Goal: Task Accomplishment & Management: Use online tool/utility

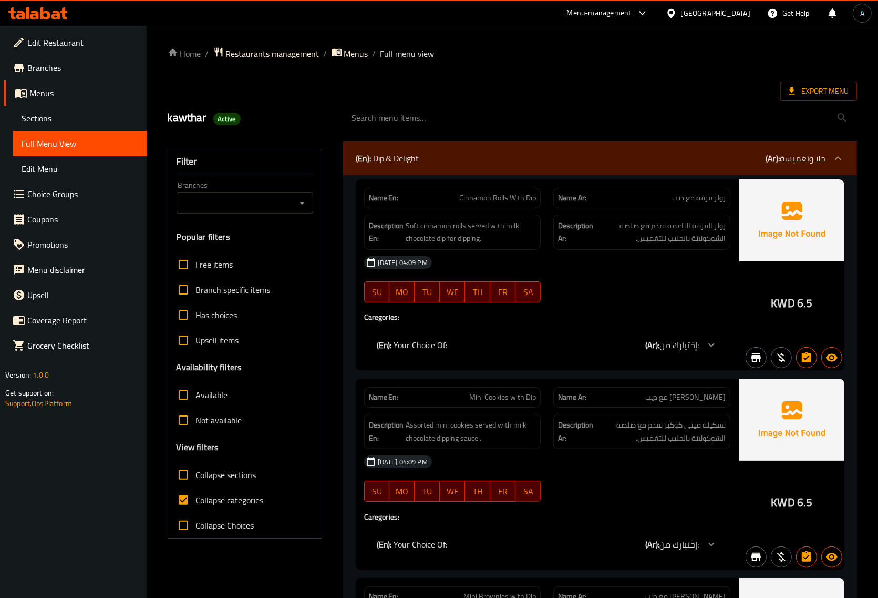
click at [184, 500] on input "Collapse categories" at bounding box center [183, 499] width 25 height 25
checkbox input "false"
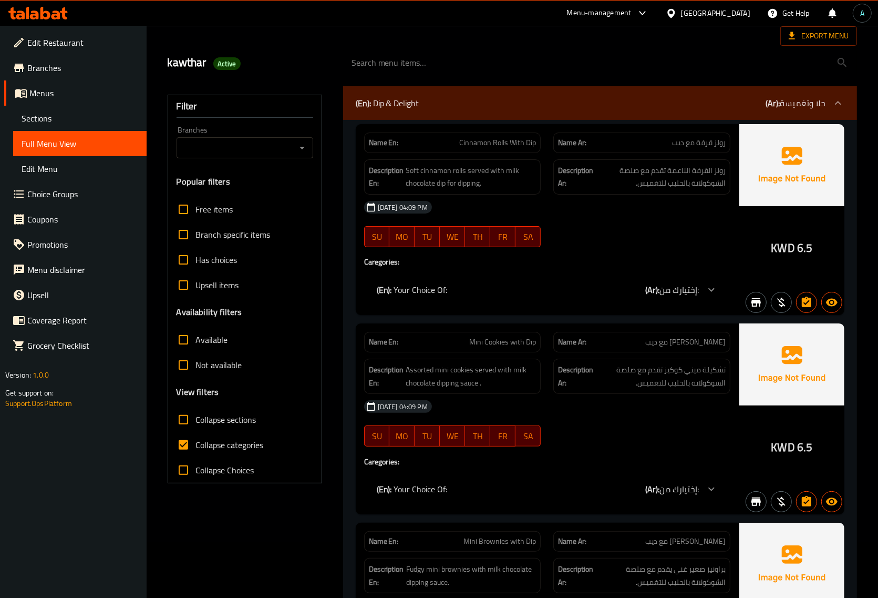
scroll to position [131, 0]
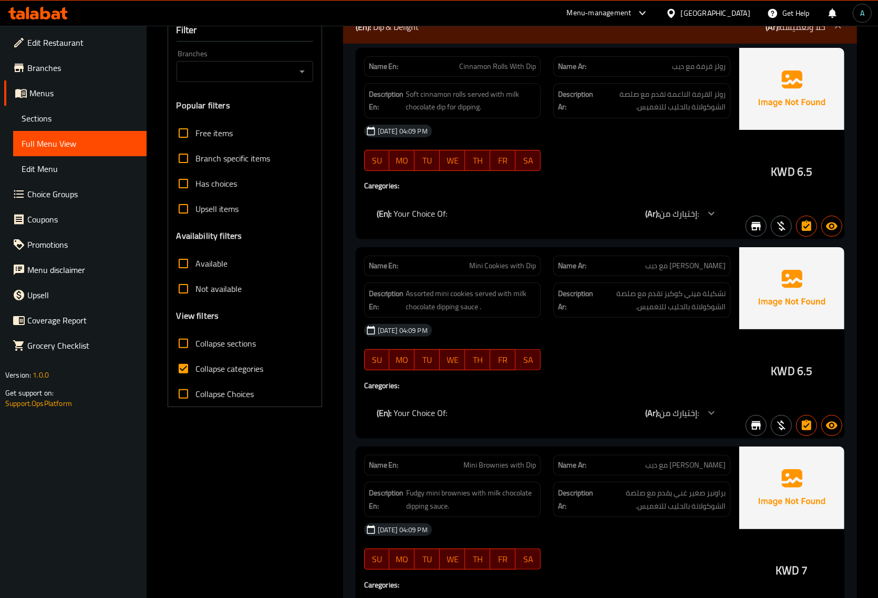
click at [227, 373] on span "Collapse categories" at bounding box center [230, 368] width 68 height 13
click at [196, 373] on input "Collapse categories" at bounding box center [183, 368] width 25 height 25
checkbox input "false"
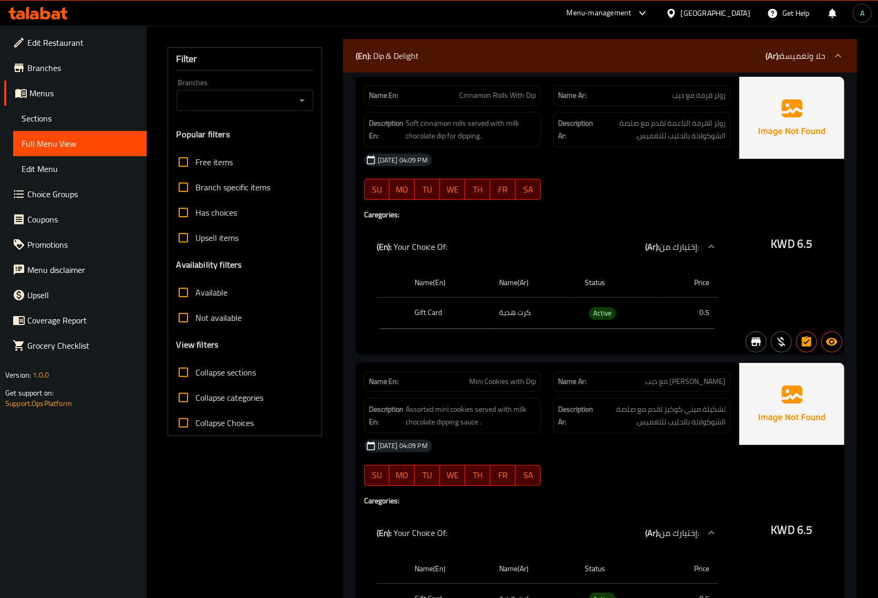
scroll to position [0, 0]
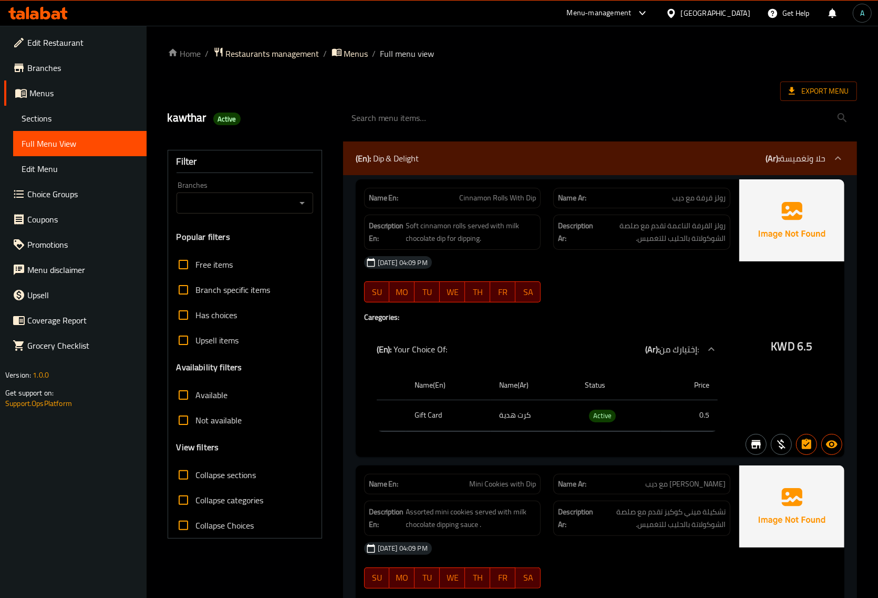
click at [815, 101] on div at bounding box center [600, 117] width 527 height 39
click at [810, 81] on span "Export Menu" at bounding box center [819, 90] width 77 height 19
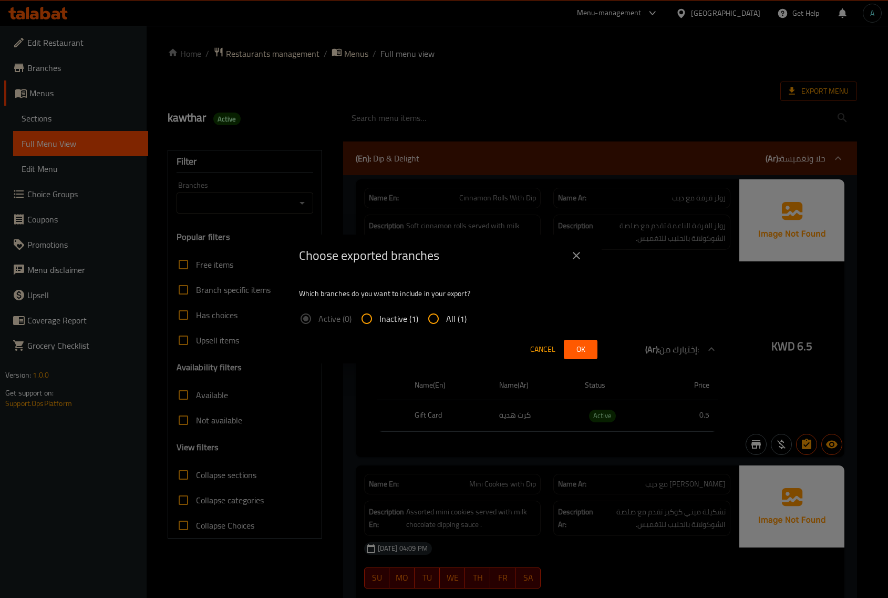
click at [432, 324] on input "All (1)" at bounding box center [433, 318] width 25 height 25
radio input "true"
click at [587, 348] on span "Ok" at bounding box center [580, 349] width 17 height 13
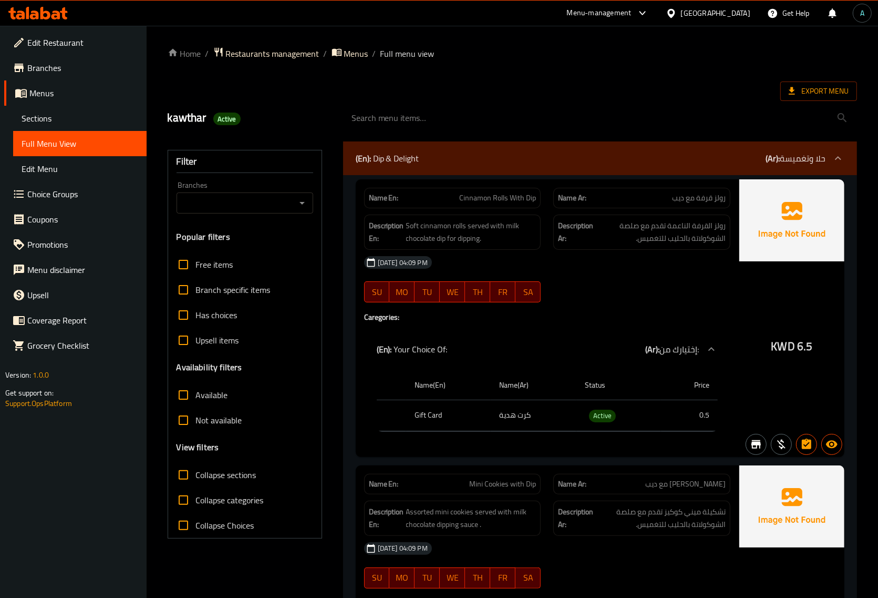
click at [213, 95] on div "kawthar Active" at bounding box center [249, 118] width 176 height 47
click at [40, 13] on icon at bounding box center [45, 13] width 10 height 13
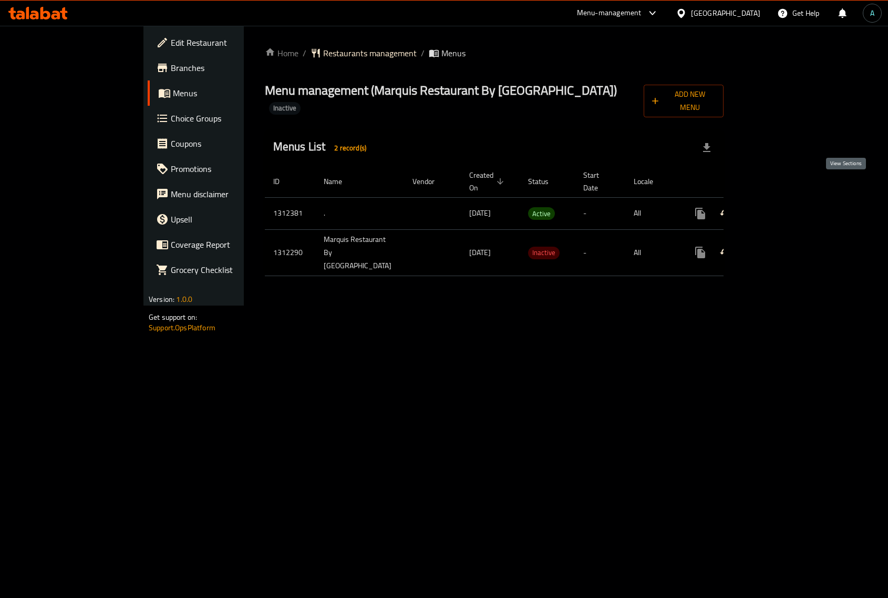
click at [789, 201] on link "enhanced table" at bounding box center [776, 213] width 25 height 25
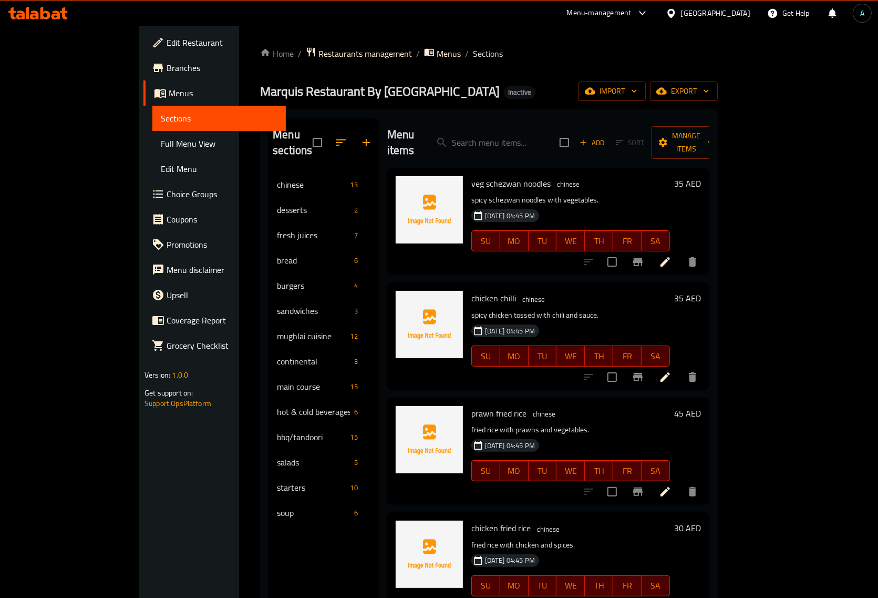
click at [161, 140] on span "Full Menu View" at bounding box center [219, 143] width 117 height 13
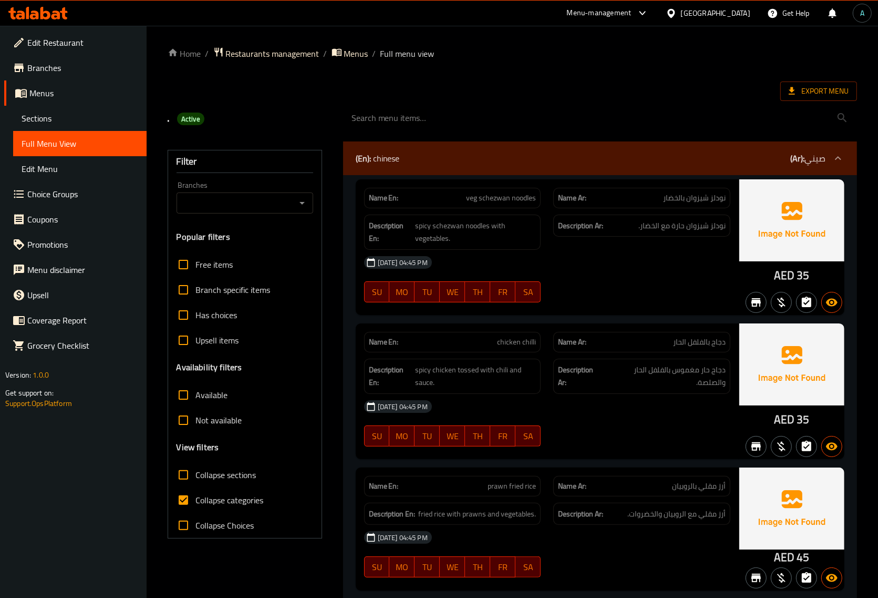
click at [197, 496] on span "Collapse categories" at bounding box center [230, 500] width 68 height 13
click at [196, 496] on input "Collapse categories" at bounding box center [183, 499] width 25 height 25
checkbox input "false"
drag, startPoint x: 773, startPoint y: 274, endPoint x: 795, endPoint y: 274, distance: 21.6
click at [795, 274] on div "AED 35" at bounding box center [792, 247] width 105 height 136
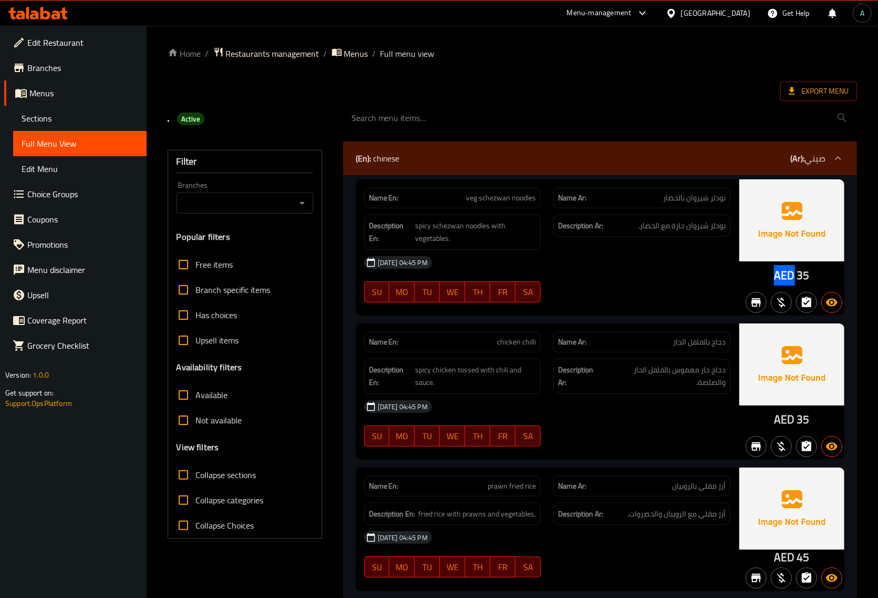
copy span "AED"
click at [451, 226] on span "spicy schezwan noodles with vegetables." at bounding box center [475, 232] width 121 height 26
click at [67, 115] on span "Sections" at bounding box center [80, 118] width 117 height 13
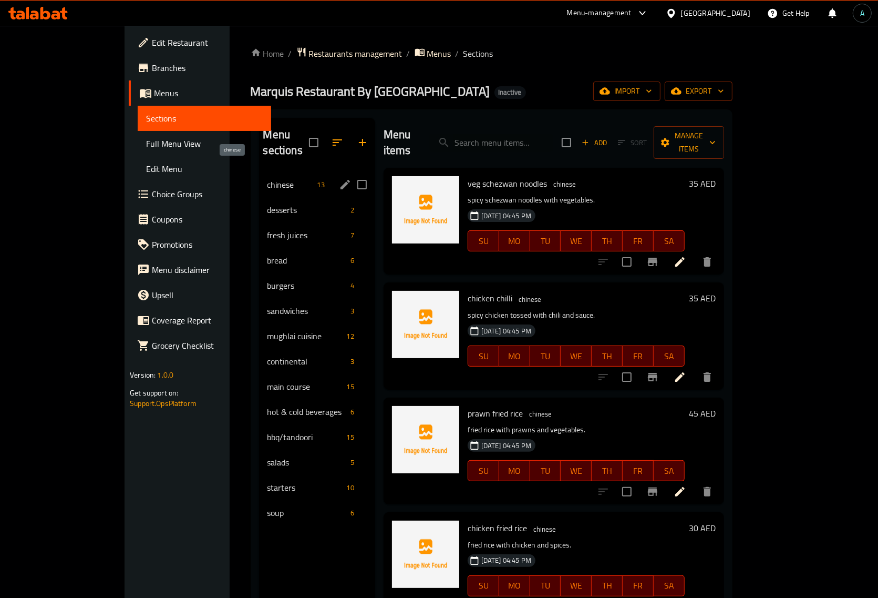
click at [268, 178] on span "chinese" at bounding box center [291, 184] width 46 height 13
click at [268, 380] on span "main course" at bounding box center [291, 386] width 46 height 13
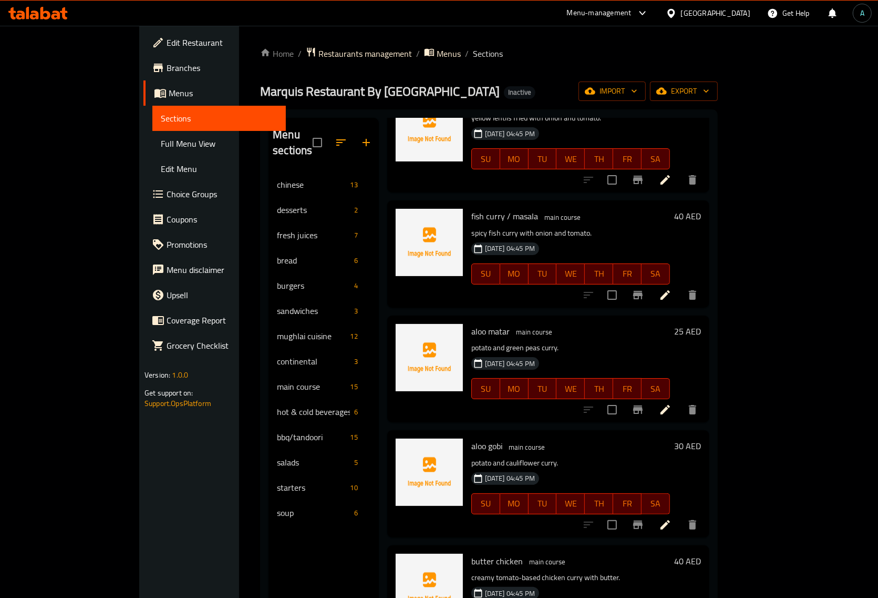
scroll to position [329, 0]
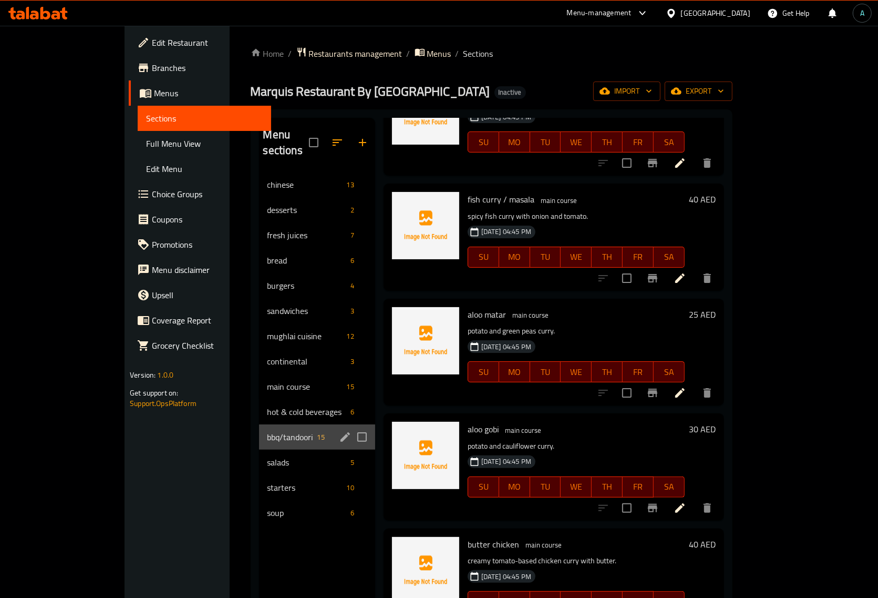
click at [259, 424] on div "bbq/tandoori 15" at bounding box center [317, 436] width 116 height 25
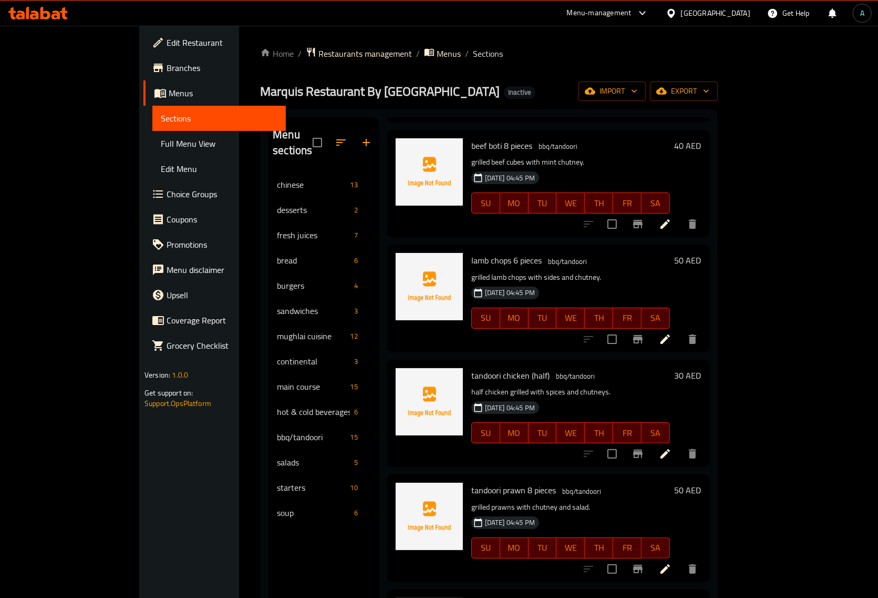
scroll to position [526, 0]
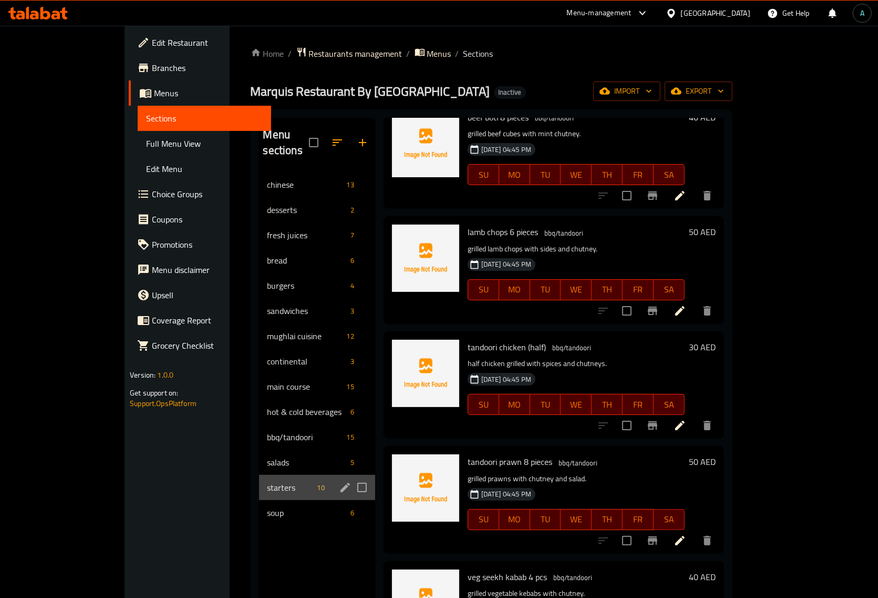
click at [259, 475] on div "starters 10" at bounding box center [317, 487] width 116 height 25
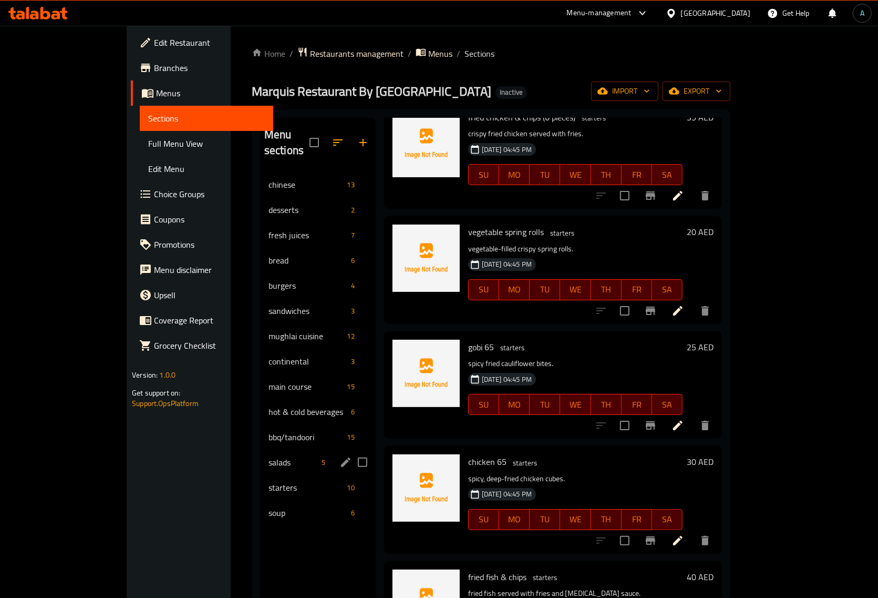
click at [269, 456] on span "salads" at bounding box center [293, 462] width 49 height 13
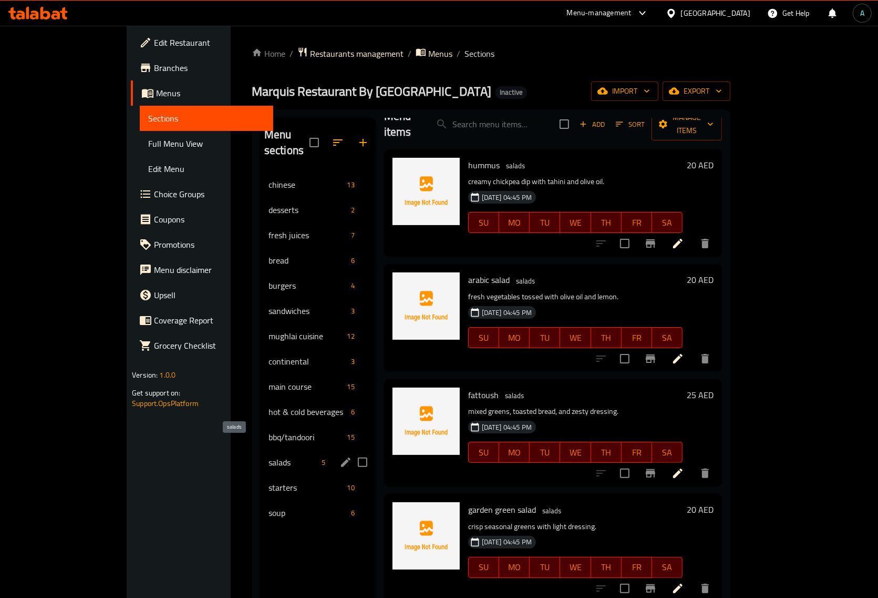
scroll to position [2, 0]
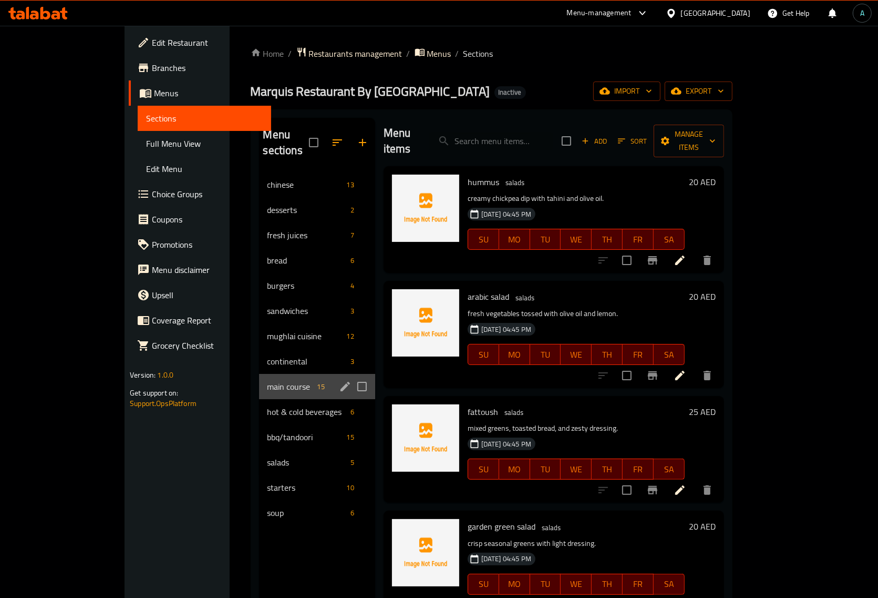
click at [259, 374] on div "main course 15" at bounding box center [317, 386] width 116 height 25
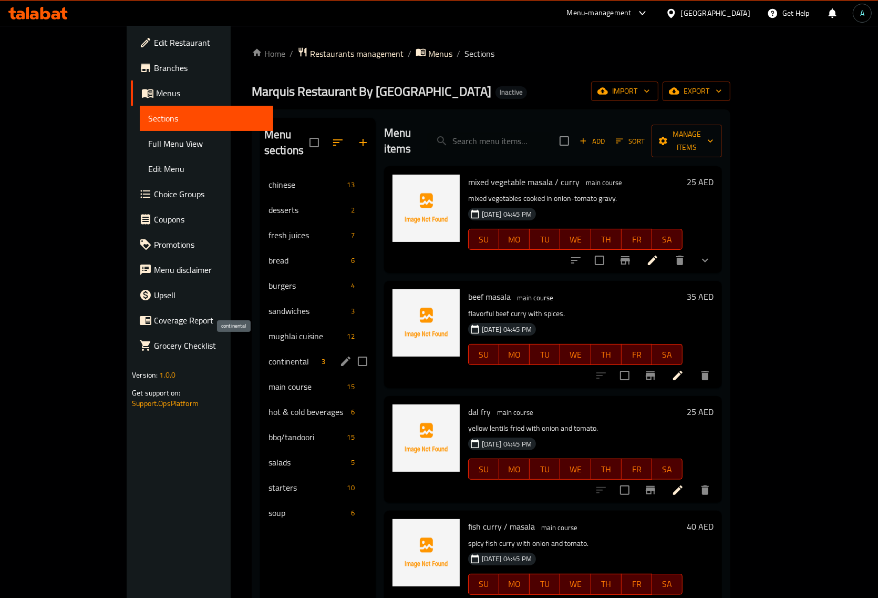
click at [269, 355] on span "continental" at bounding box center [293, 361] width 49 height 13
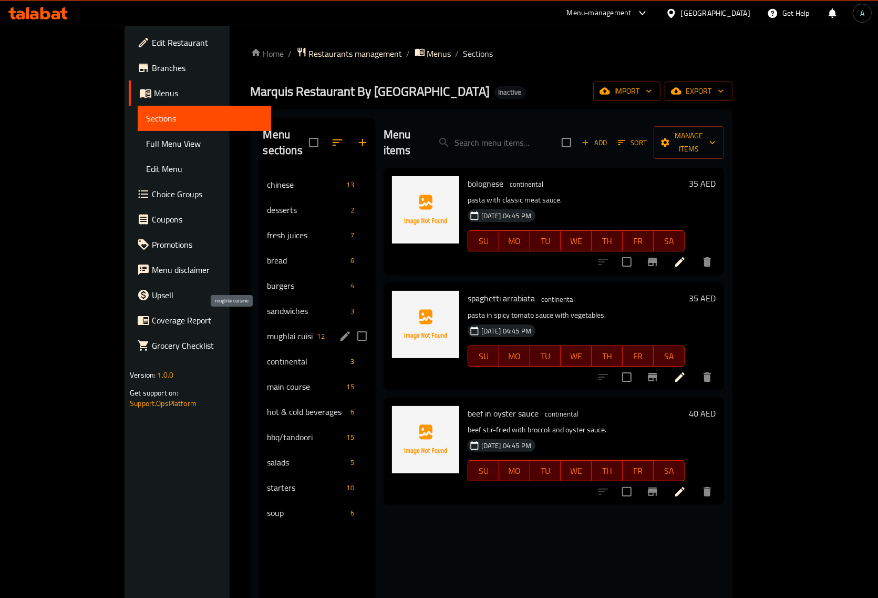
click at [268, 330] on span "mughlai cuisine" at bounding box center [291, 336] width 46 height 13
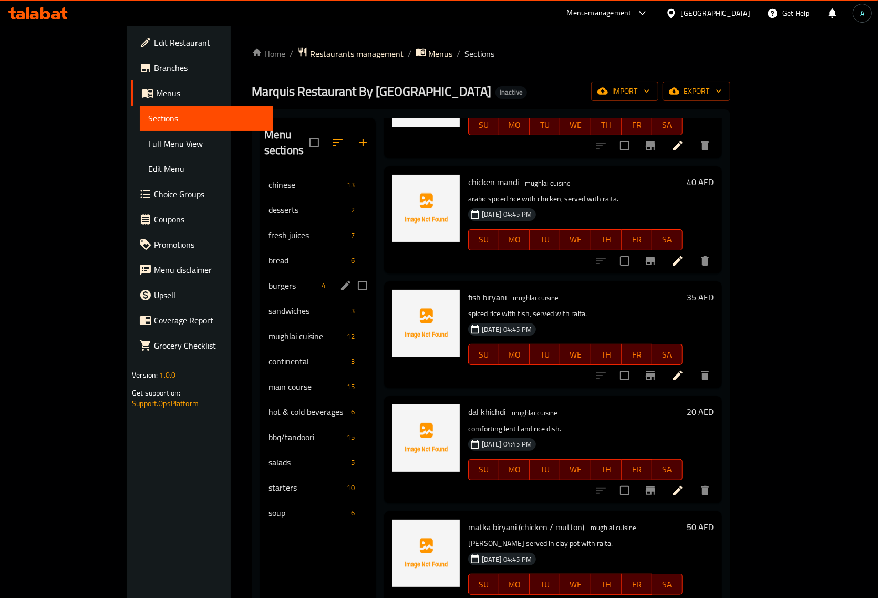
click at [269, 279] on span "burgers" at bounding box center [293, 285] width 49 height 13
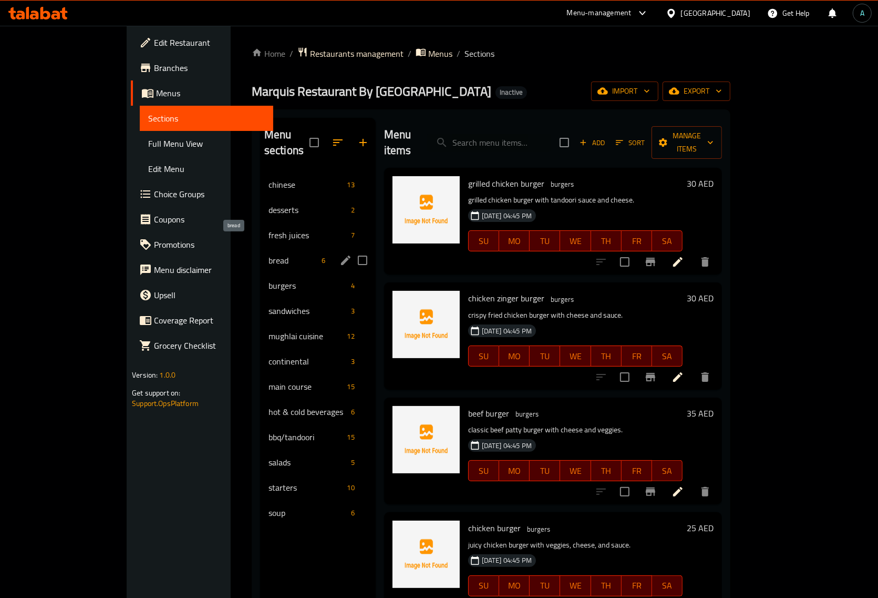
click at [269, 254] on span "bread" at bounding box center [293, 260] width 49 height 13
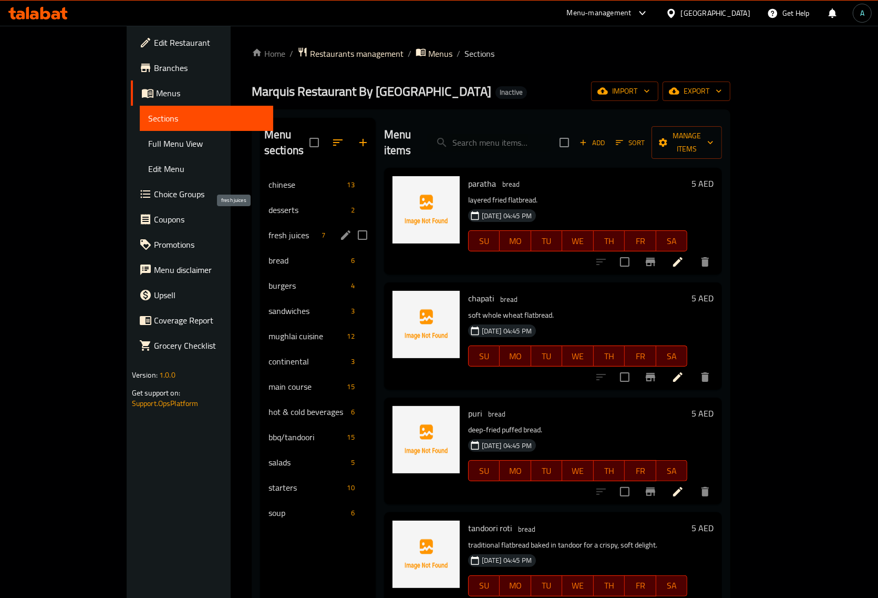
click at [269, 229] on span "fresh juices" at bounding box center [293, 235] width 49 height 13
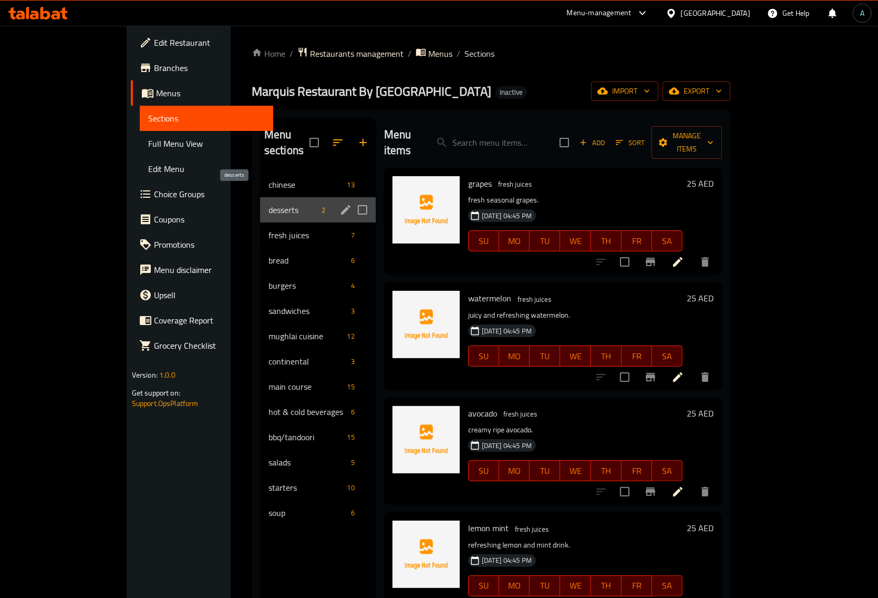
click at [269, 203] on span "desserts" at bounding box center [293, 209] width 49 height 13
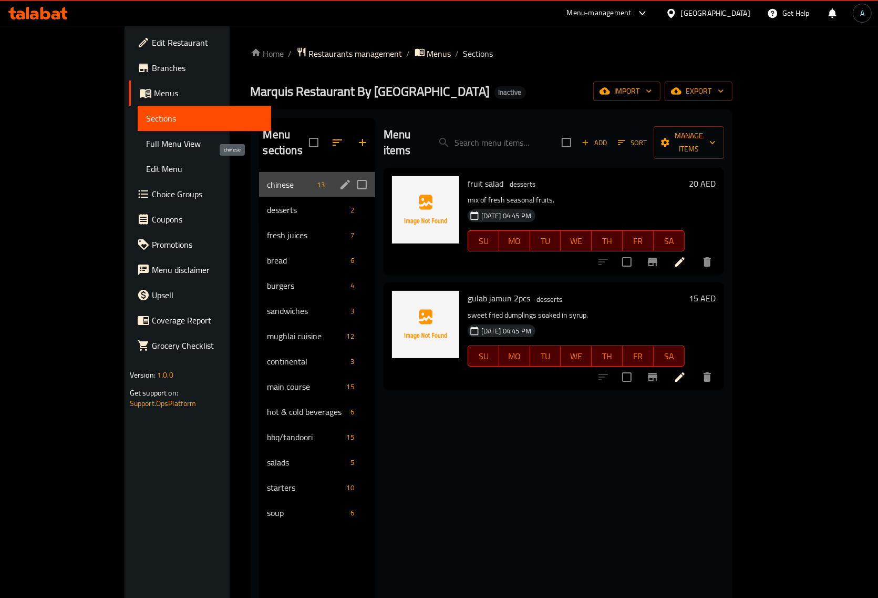
click at [268, 178] on span "chinese" at bounding box center [291, 184] width 46 height 13
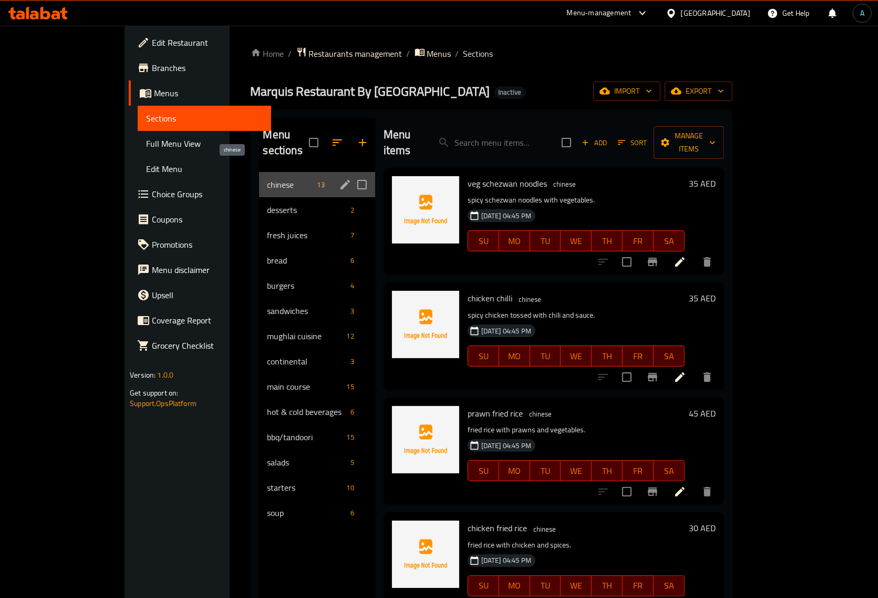
click at [268, 178] on span "chinese" at bounding box center [291, 184] width 46 height 13
click at [268, 431] on span "bbq/tandoori" at bounding box center [291, 437] width 46 height 13
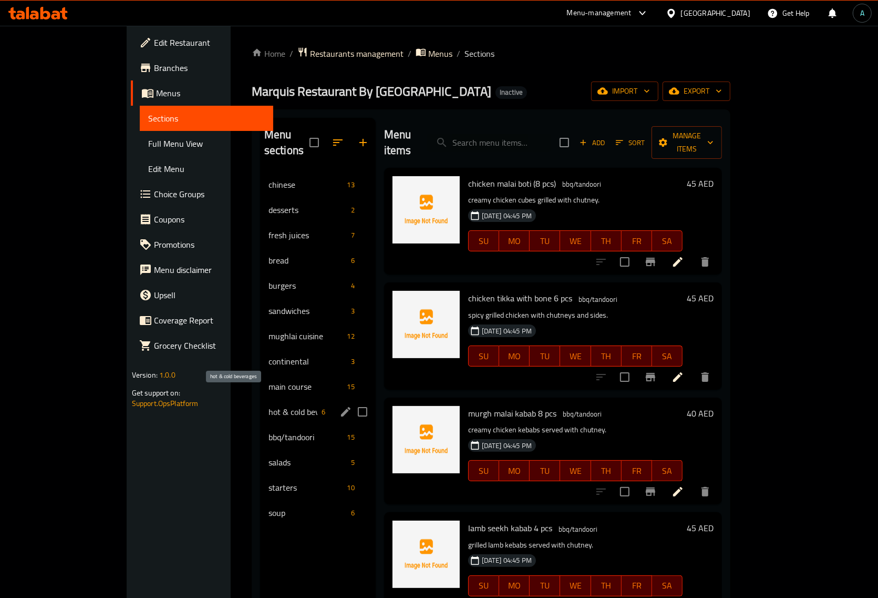
click at [269, 405] on span "hot & cold beverages" at bounding box center [293, 411] width 49 height 13
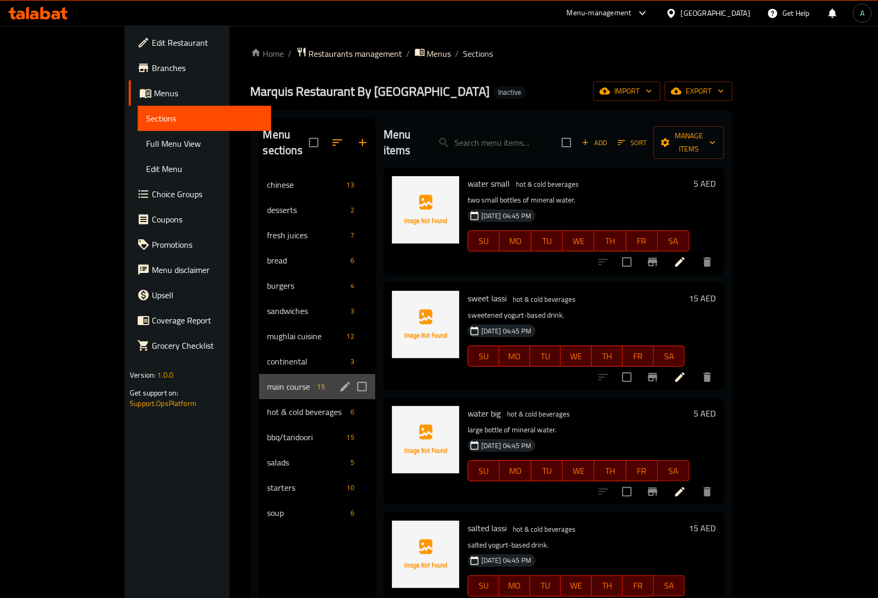
click at [259, 374] on div "main course 15" at bounding box center [317, 386] width 116 height 25
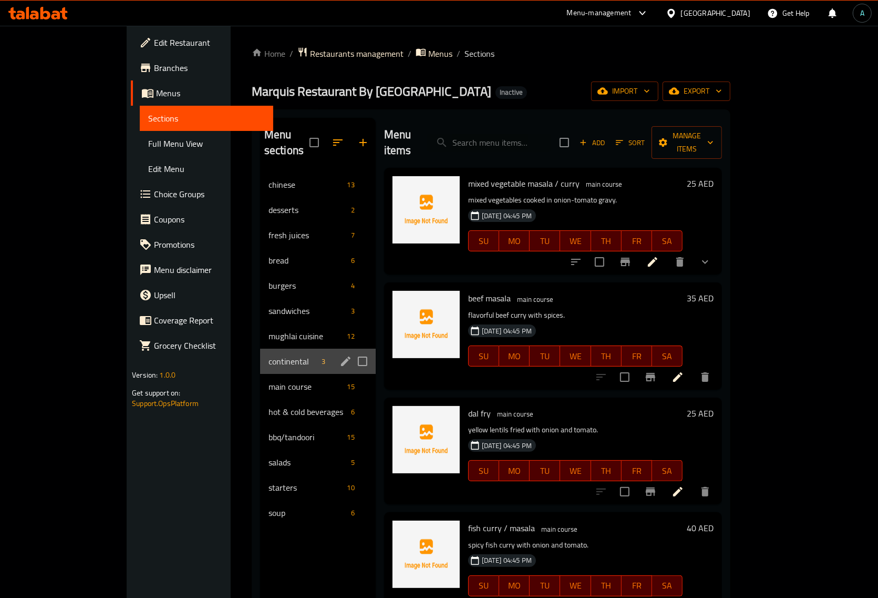
click at [260, 349] on div "continental 3" at bounding box center [318, 361] width 116 height 25
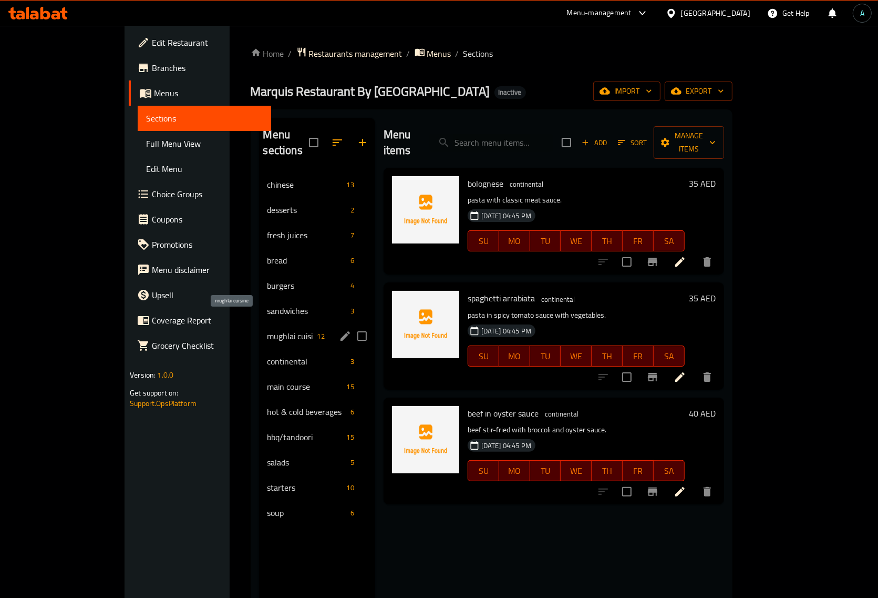
click at [268, 330] on span "mughlai cuisine" at bounding box center [291, 336] width 46 height 13
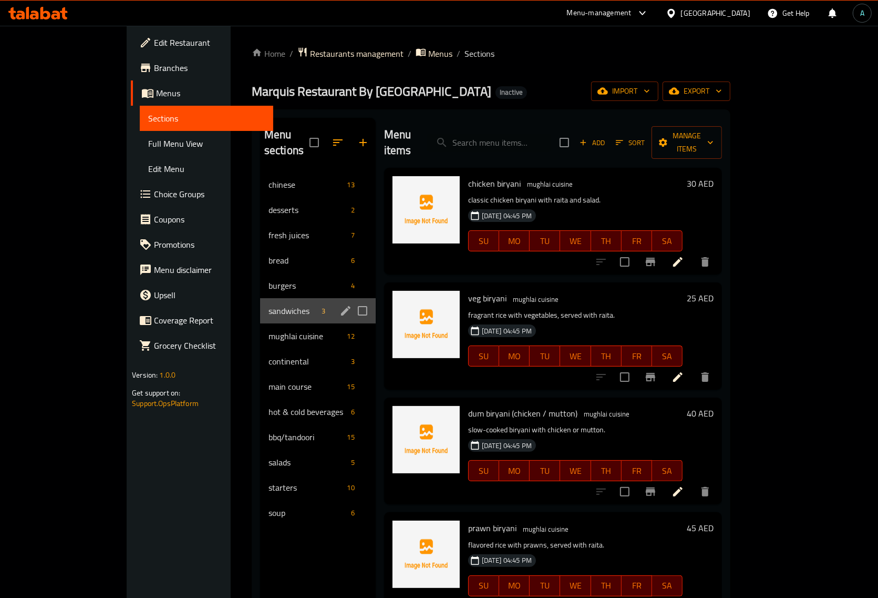
click at [260, 298] on div "sandwiches 3" at bounding box center [318, 310] width 116 height 25
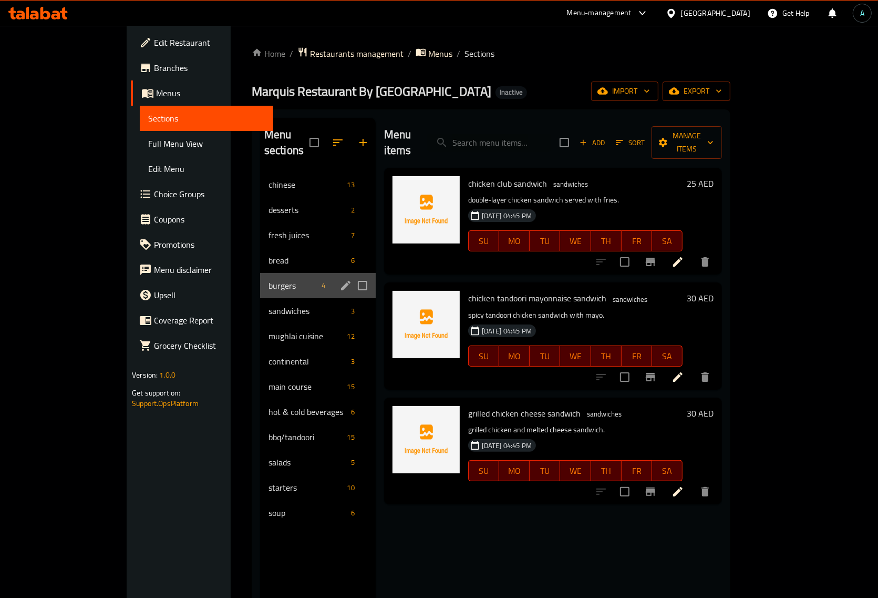
click at [260, 273] on div "burgers 4" at bounding box center [318, 285] width 116 height 25
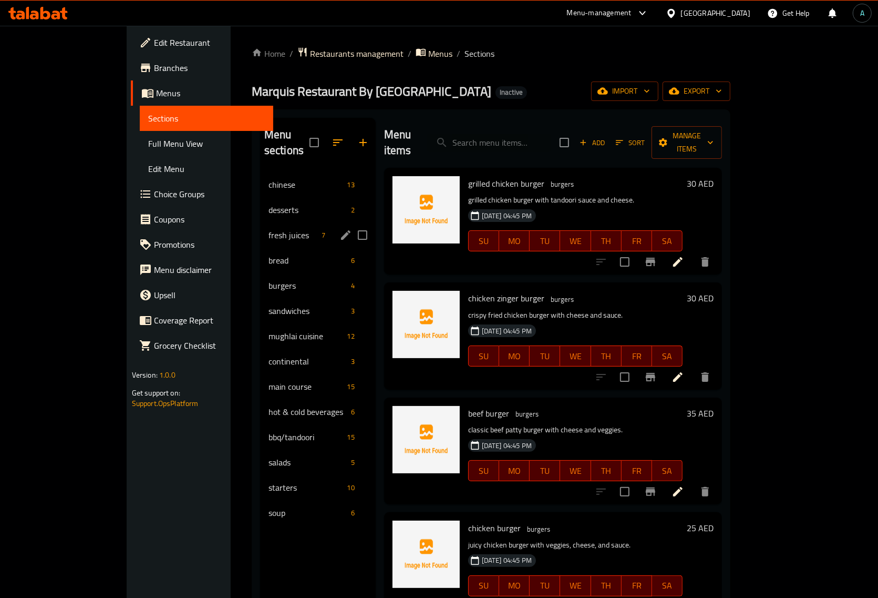
click at [260, 229] on div "fresh juices 7" at bounding box center [318, 234] width 116 height 25
click at [260, 248] on div "bread 6" at bounding box center [318, 260] width 116 height 25
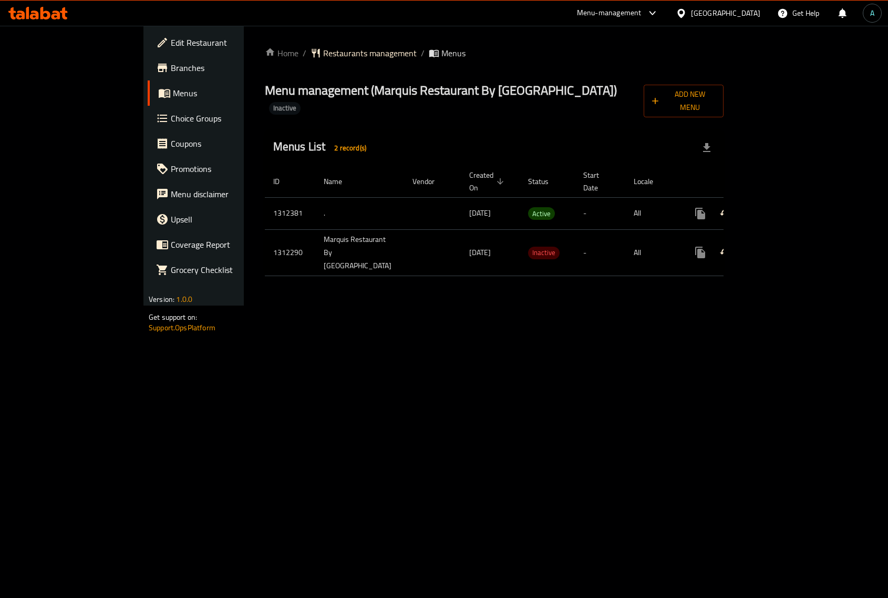
click at [783, 207] on icon "enhanced table" at bounding box center [776, 213] width 13 height 13
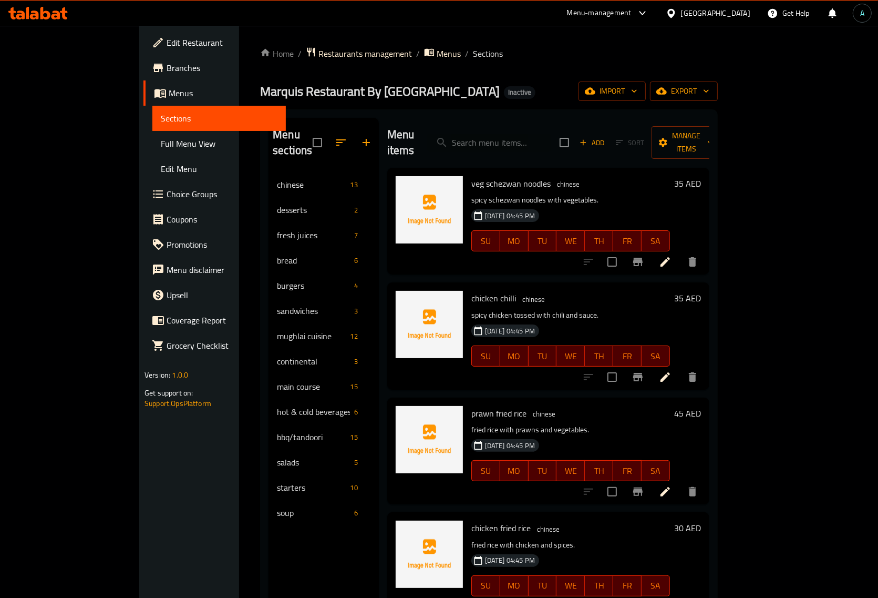
drag, startPoint x: 67, startPoint y: 145, endPoint x: 9, endPoint y: 111, distance: 66.9
click at [161, 145] on span "Full Menu View" at bounding box center [219, 143] width 117 height 13
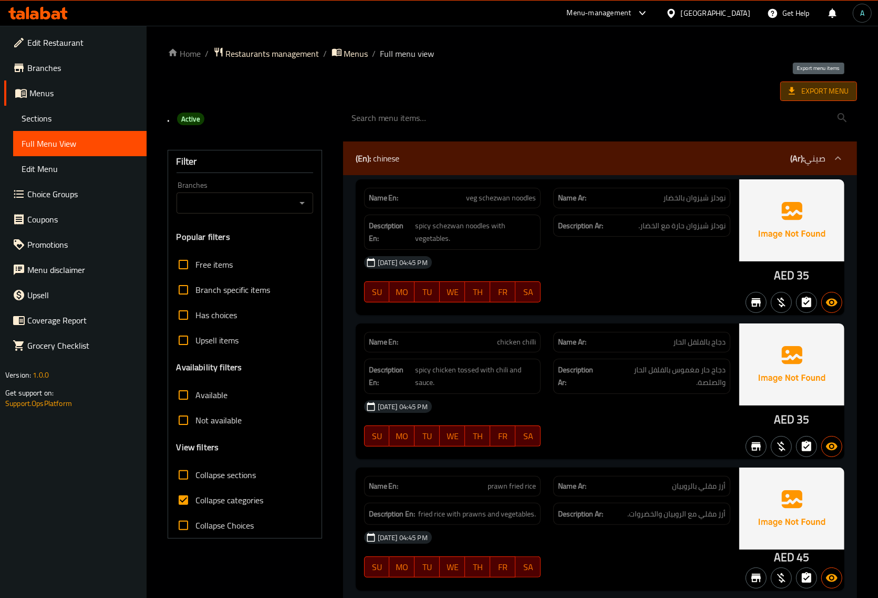
click at [794, 93] on icon at bounding box center [792, 91] width 11 height 11
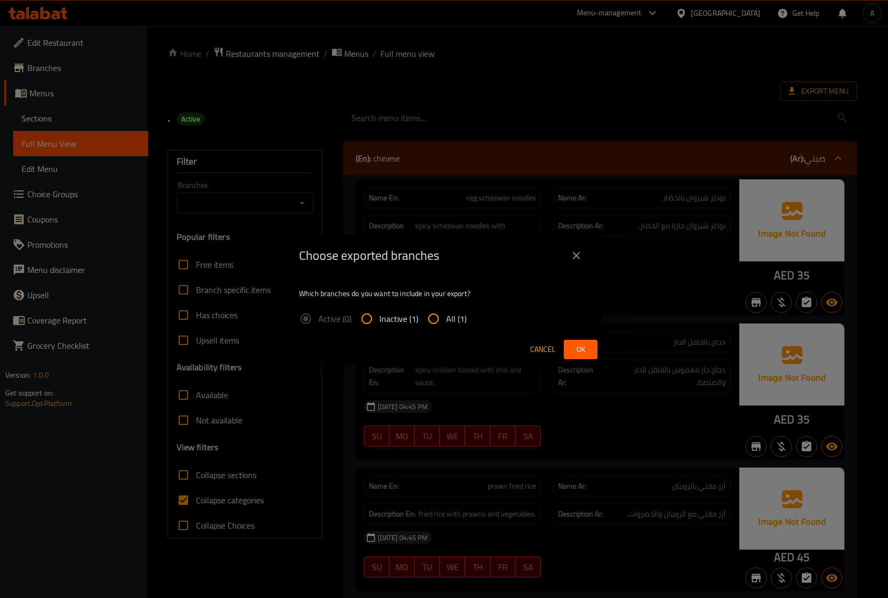
click at [455, 306] on label "All (1)" at bounding box center [444, 318] width 46 height 25
click at [446, 306] on input "All (1)" at bounding box center [433, 318] width 25 height 25
radio input "true"
click at [579, 344] on span "Ok" at bounding box center [580, 349] width 17 height 13
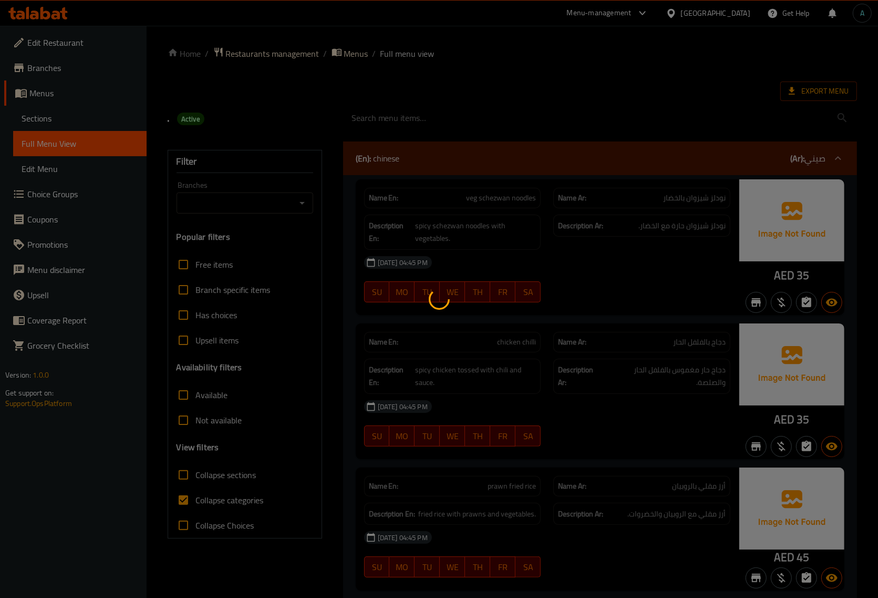
click at [202, 509] on div at bounding box center [439, 299] width 878 height 598
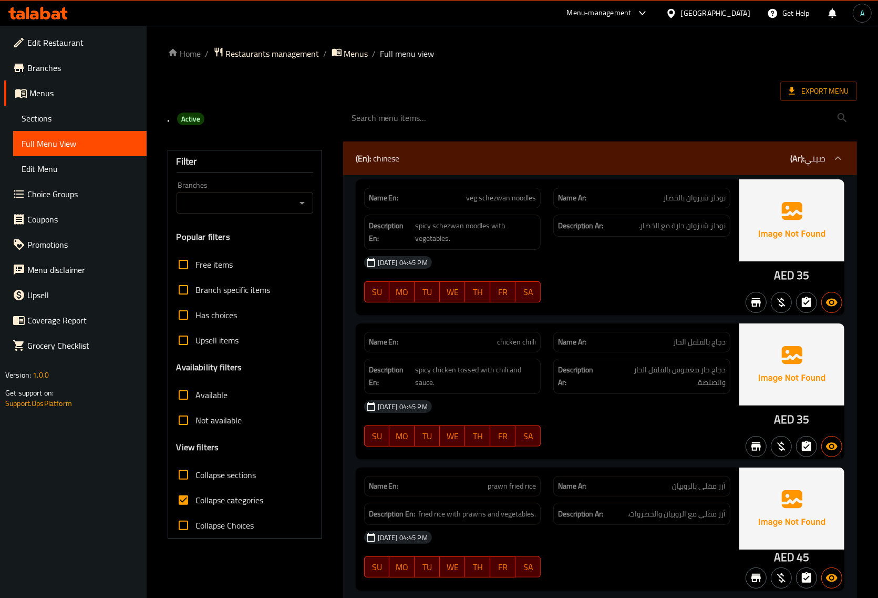
click at [200, 505] on span "Collapse categories" at bounding box center [230, 500] width 68 height 13
click at [196, 505] on input "Collapse categories" at bounding box center [183, 499] width 25 height 25
checkbox input "false"
click at [186, 121] on span "Active" at bounding box center [190, 119] width 27 height 10
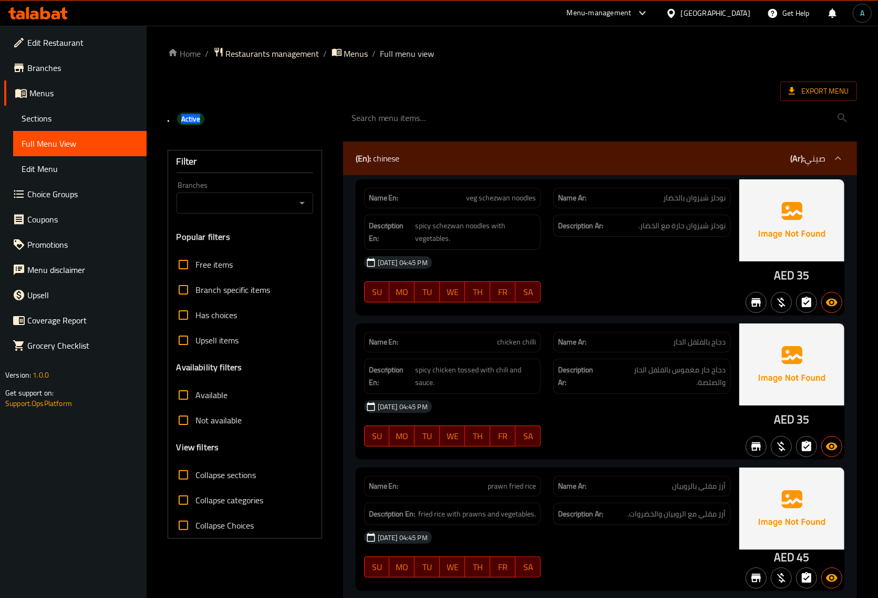
copy span "Active"
click at [217, 469] on span "Collapse sections" at bounding box center [226, 474] width 60 height 13
click at [196, 469] on input "Collapse sections" at bounding box center [183, 474] width 25 height 25
checkbox input "true"
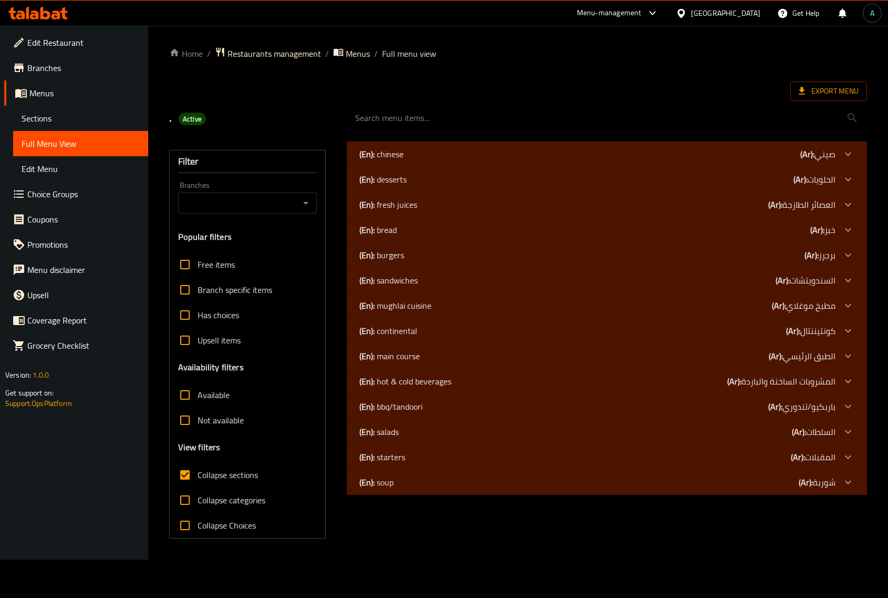
click at [396, 480] on div "(En): soup (Ar): شوربة" at bounding box center [598, 482] width 476 height 13
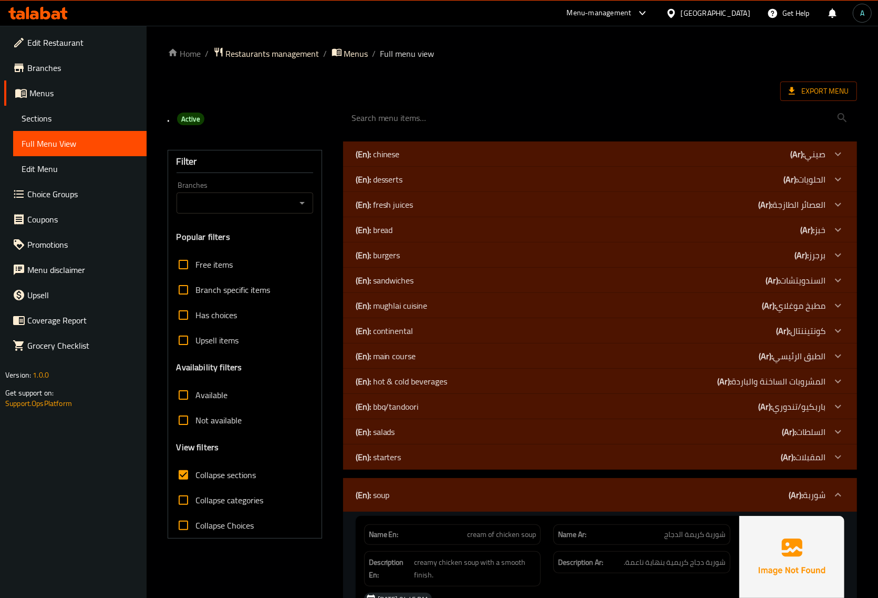
click at [390, 435] on p "(En): salads" at bounding box center [375, 431] width 39 height 13
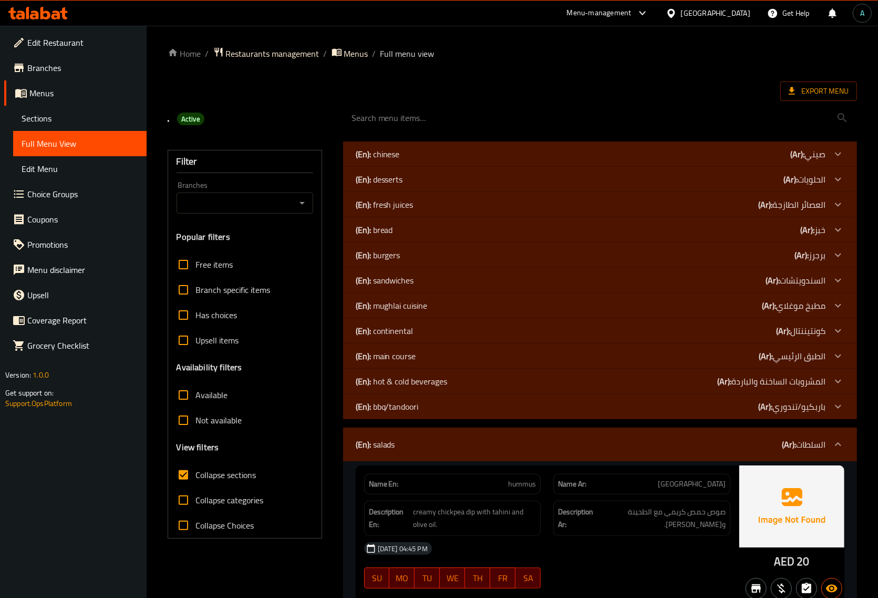
click at [411, 276] on p "(En): sandwiches" at bounding box center [385, 280] width 58 height 13
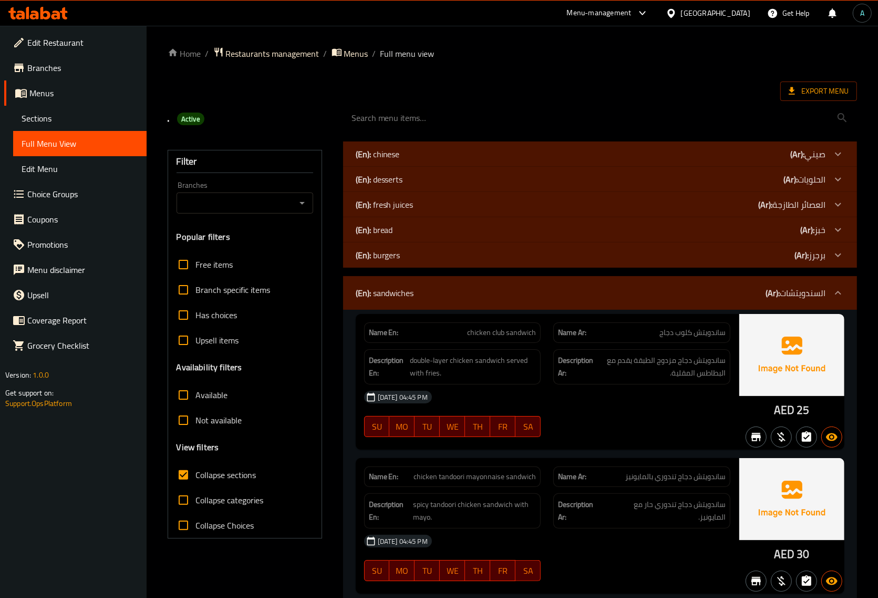
click at [401, 256] on div "(En): burgers (Ar): برجرز" at bounding box center [591, 255] width 470 height 13
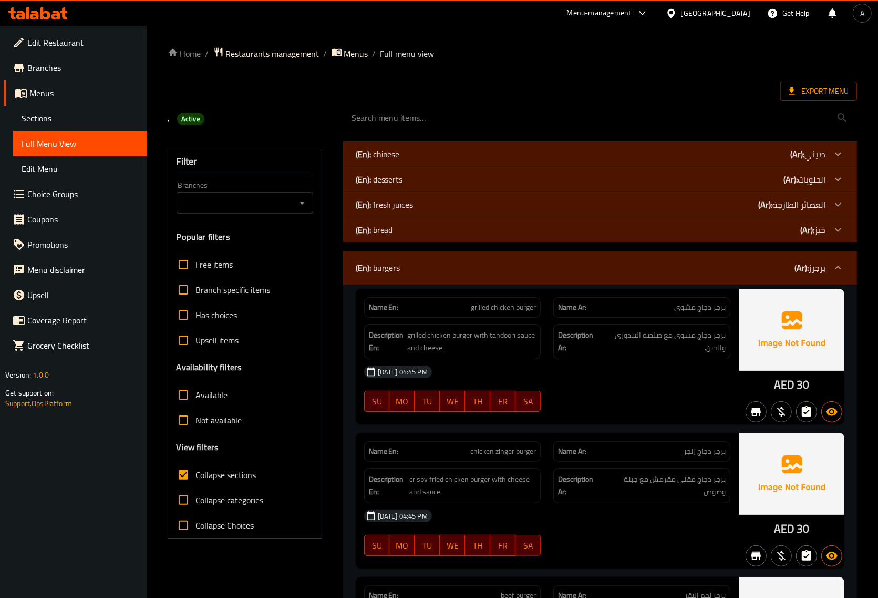
click at [469, 423] on div "Name En: grilled chicken burger Name Ar: برجر دجاج مشوي Description En: grilled…" at bounding box center [547, 357] width 383 height 136
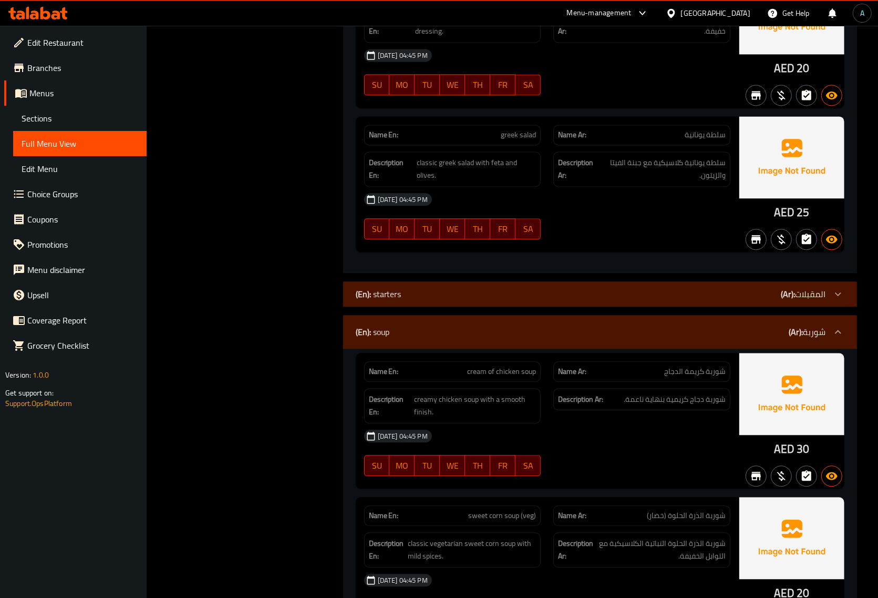
click at [380, 300] on p "(En): starters" at bounding box center [379, 294] width 46 height 13
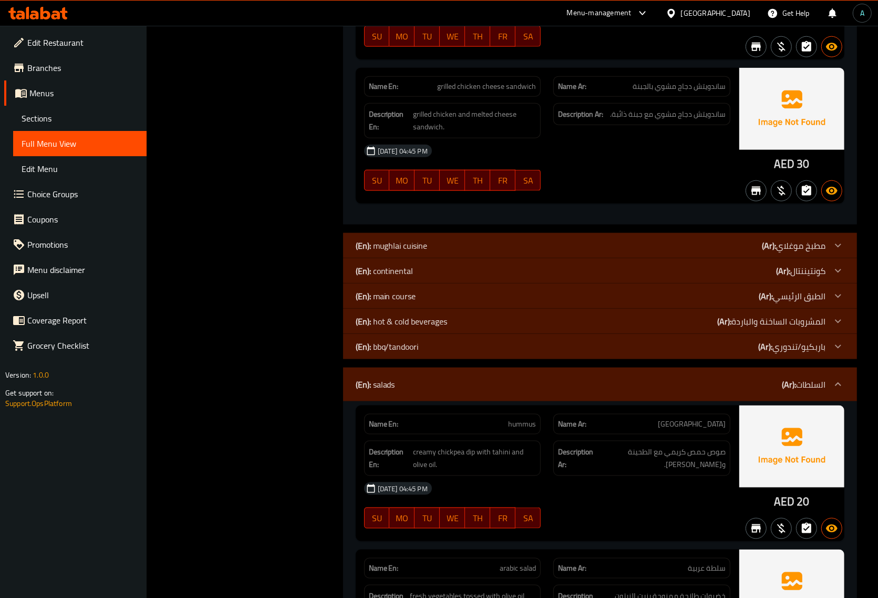
click at [463, 295] on div "(En): main course (Ar): الطبق الرئيسي" at bounding box center [591, 296] width 470 height 13
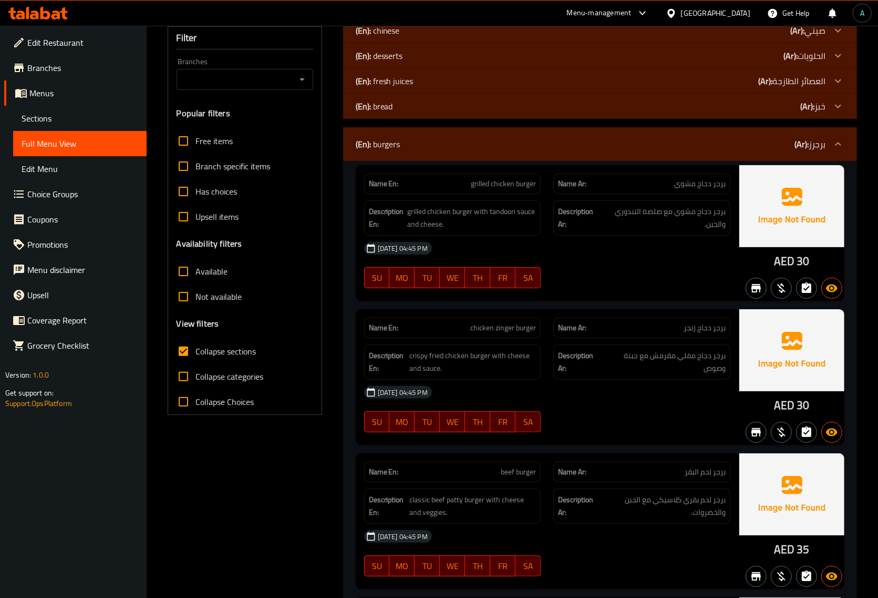
scroll to position [0, 0]
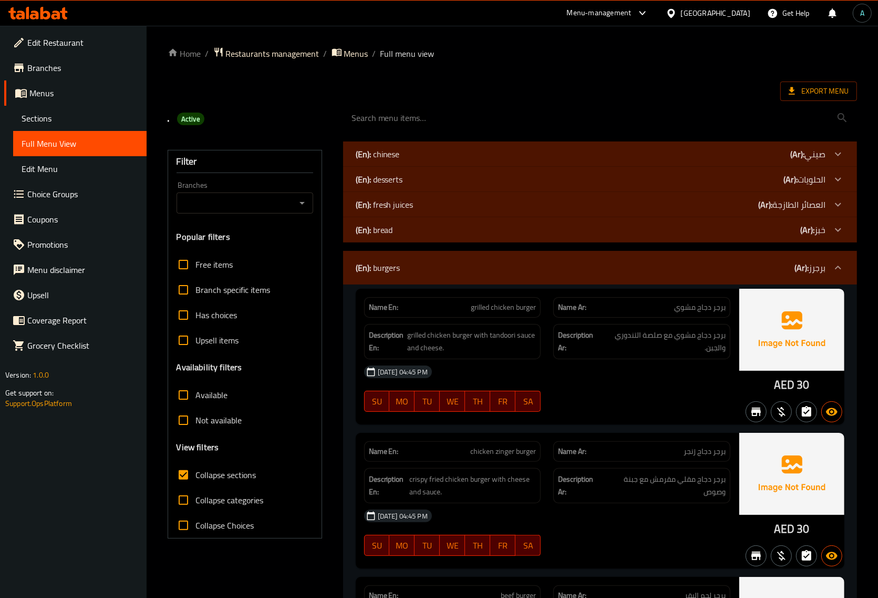
click at [398, 153] on p "(En): chinese" at bounding box center [378, 154] width 44 height 13
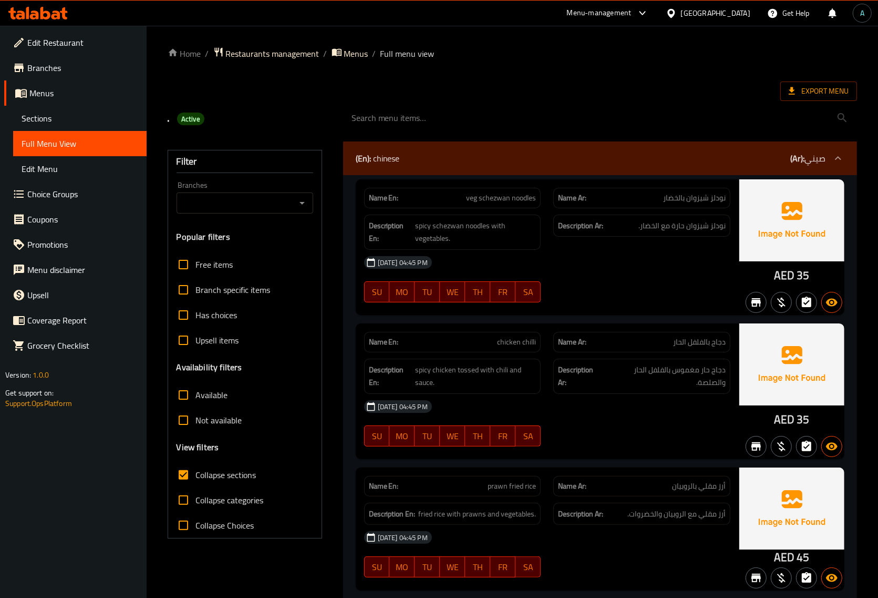
click at [546, 428] on div "SU MO TU WE TH FR SA" at bounding box center [453, 436] width 190 height 34
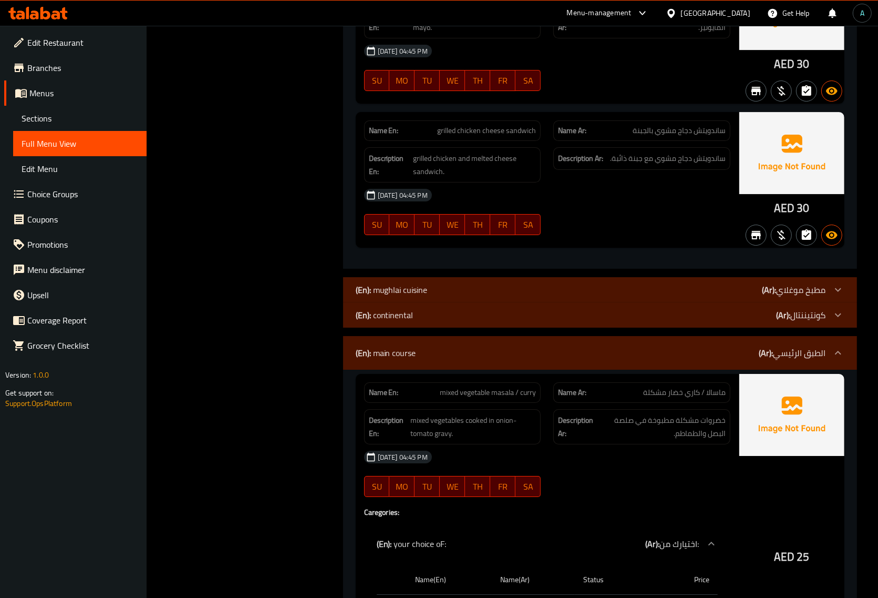
click at [410, 302] on div "(En): mughlai cuisine (Ar): مطبخ موغلاي" at bounding box center [600, 289] width 514 height 25
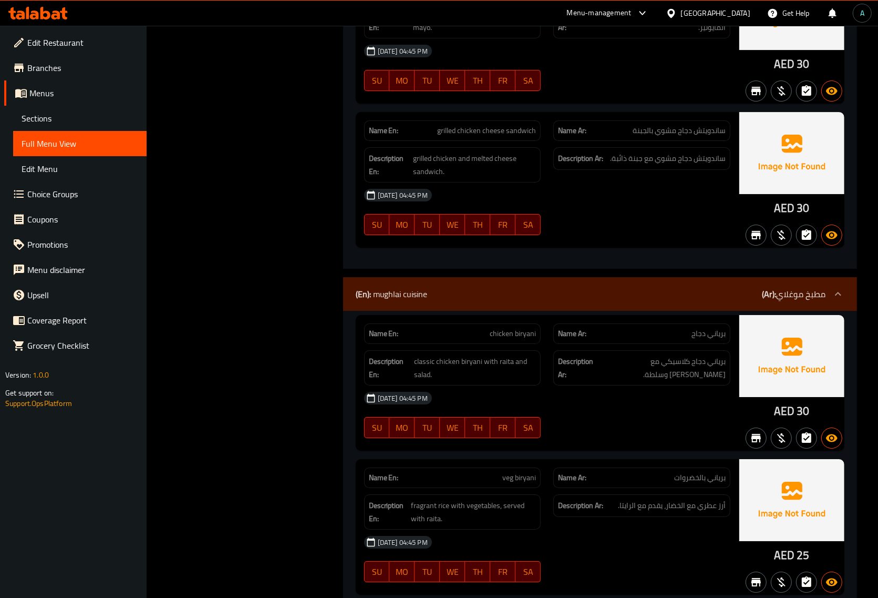
drag, startPoint x: 752, startPoint y: 218, endPoint x: 762, endPoint y: 218, distance: 10.5
click at [752, 218] on div "AED 30" at bounding box center [792, 180] width 105 height 136
drag, startPoint x: 774, startPoint y: 217, endPoint x: 766, endPoint y: 230, distance: 14.9
click at [791, 218] on span "AED" at bounding box center [784, 208] width 21 height 21
copy span "AE"
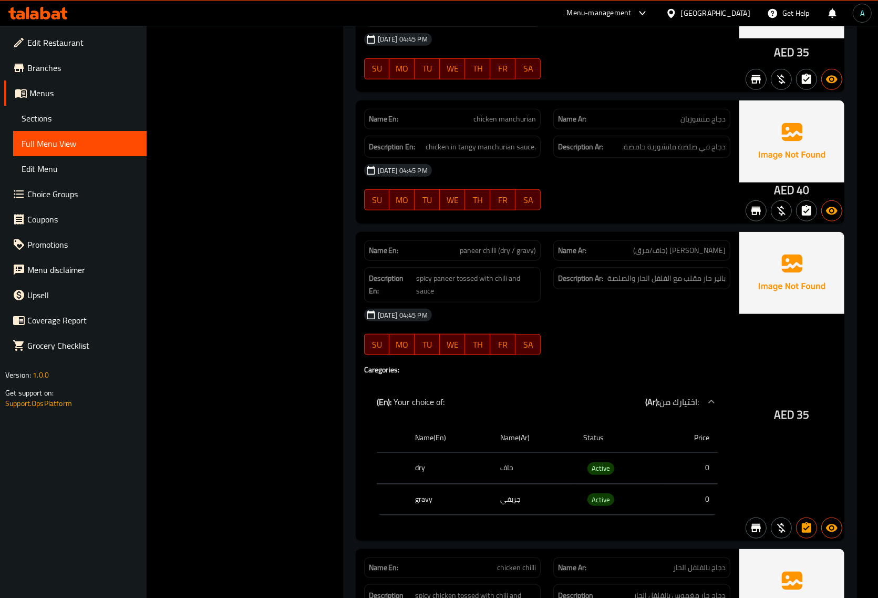
scroll to position [854, 0]
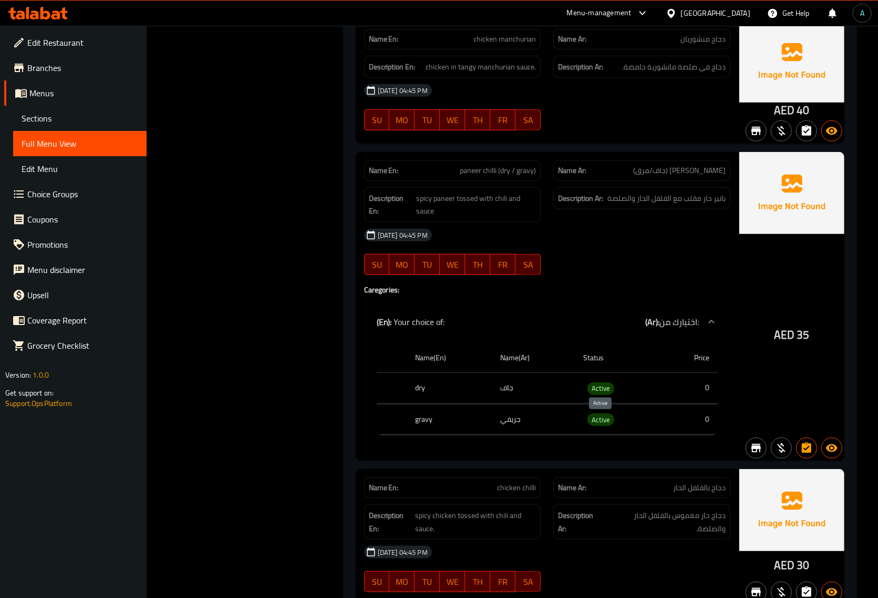
click at [598, 426] on span "Active" at bounding box center [601, 420] width 27 height 12
copy span "Active"
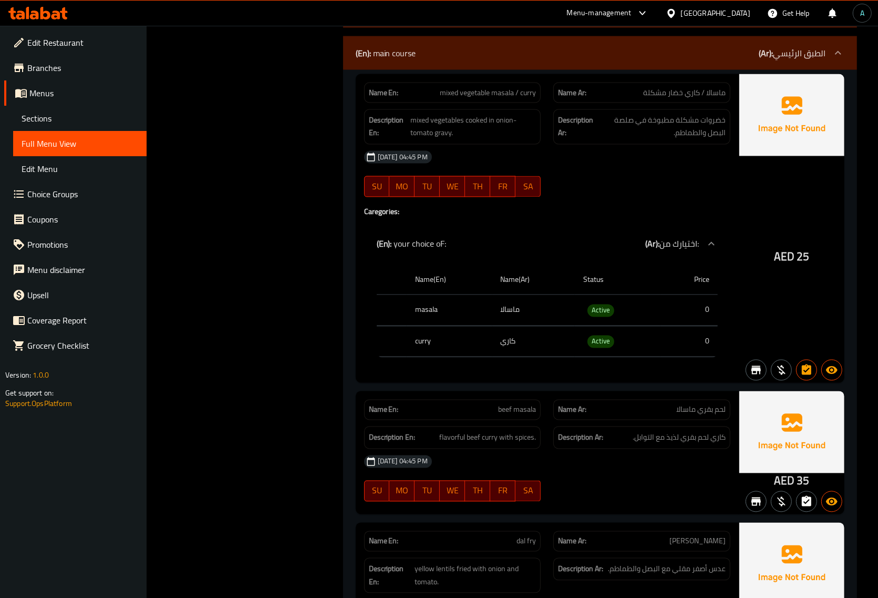
click at [635, 431] on span "كاري لحم بقري لذيذ مع التوابل." at bounding box center [679, 437] width 93 height 13
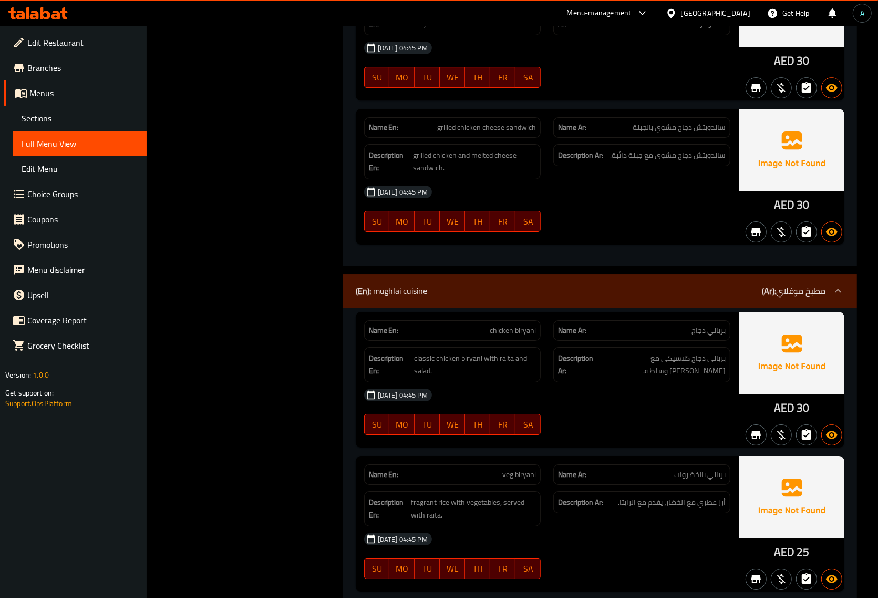
click at [523, 308] on div "(En): mughlai cuisine (Ar): مطبخ موغلاي" at bounding box center [600, 291] width 514 height 34
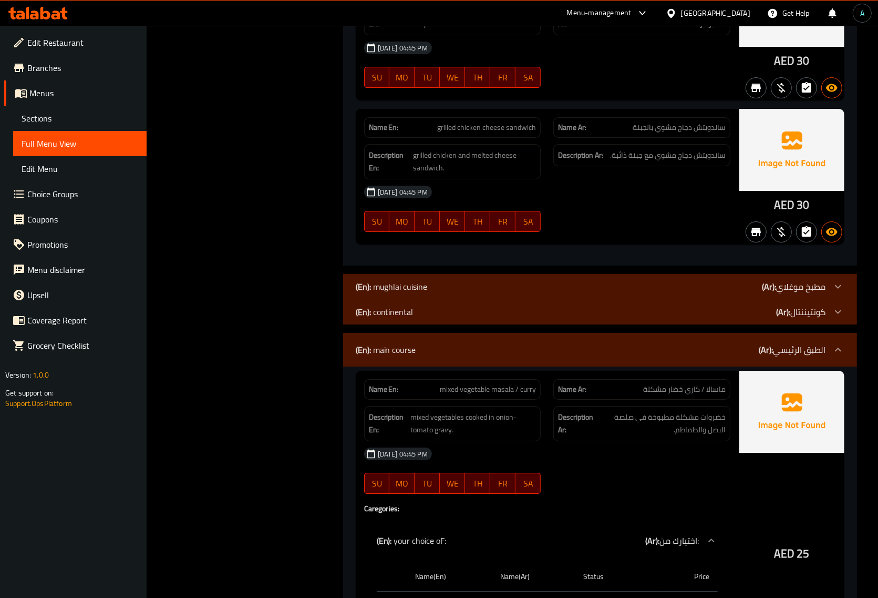
click at [523, 436] on span "mixed vegetables cooked in onion-tomato gravy." at bounding box center [474, 424] width 126 height 26
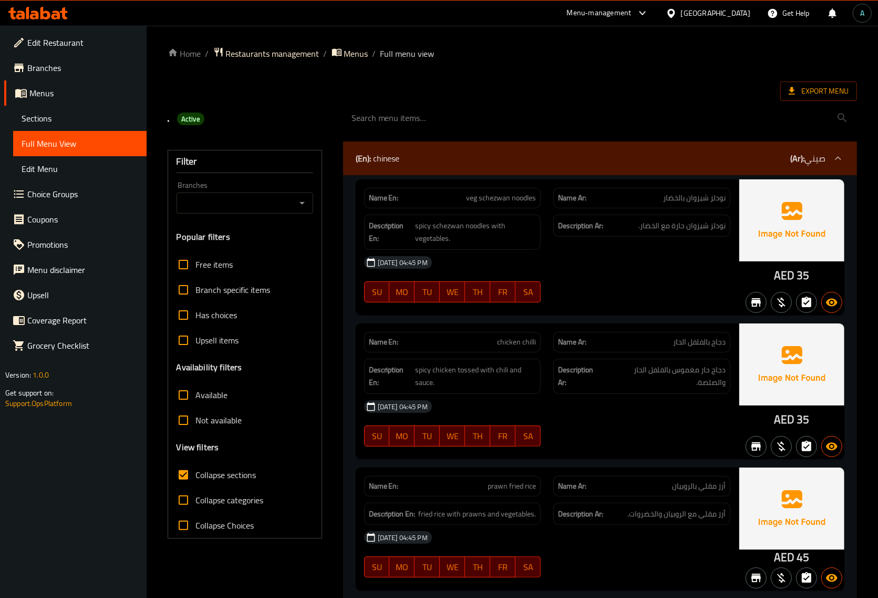
click at [531, 169] on div "(En): chinese (Ar): صيني" at bounding box center [600, 158] width 514 height 34
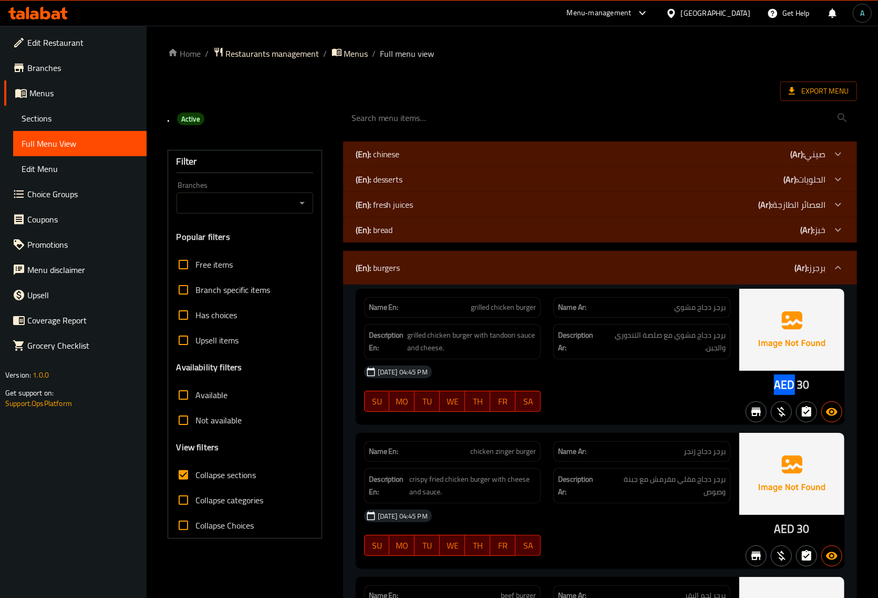
drag, startPoint x: 777, startPoint y: 380, endPoint x: 793, endPoint y: 380, distance: 15.8
click at [793, 380] on span "AED" at bounding box center [784, 384] width 21 height 21
copy span "AED"
click at [183, 121] on span "Active" at bounding box center [190, 119] width 27 height 10
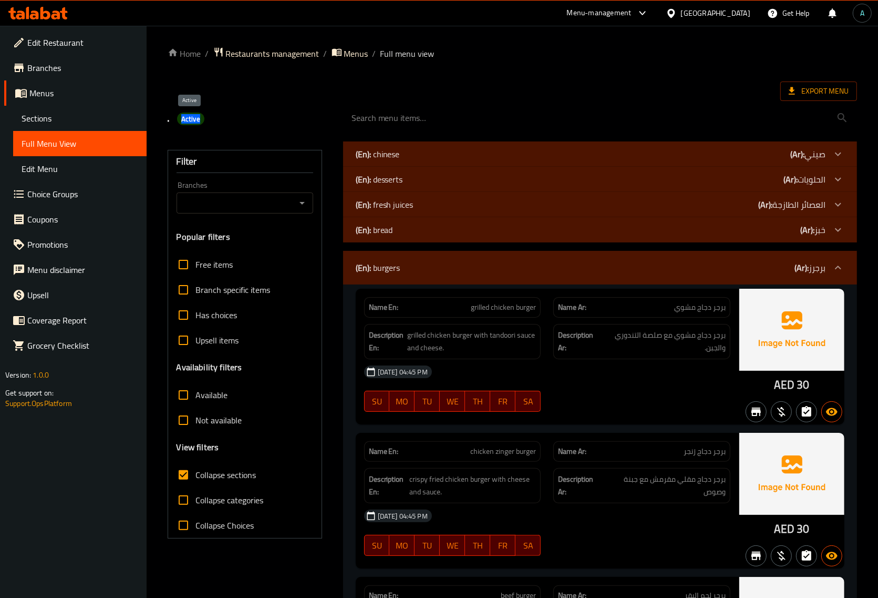
copy span "Active"
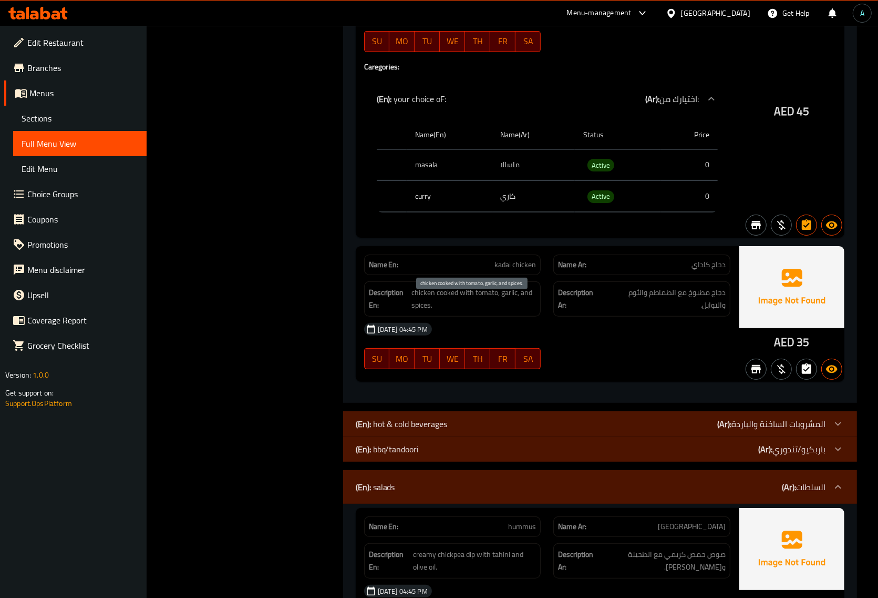
scroll to position [3680, 0]
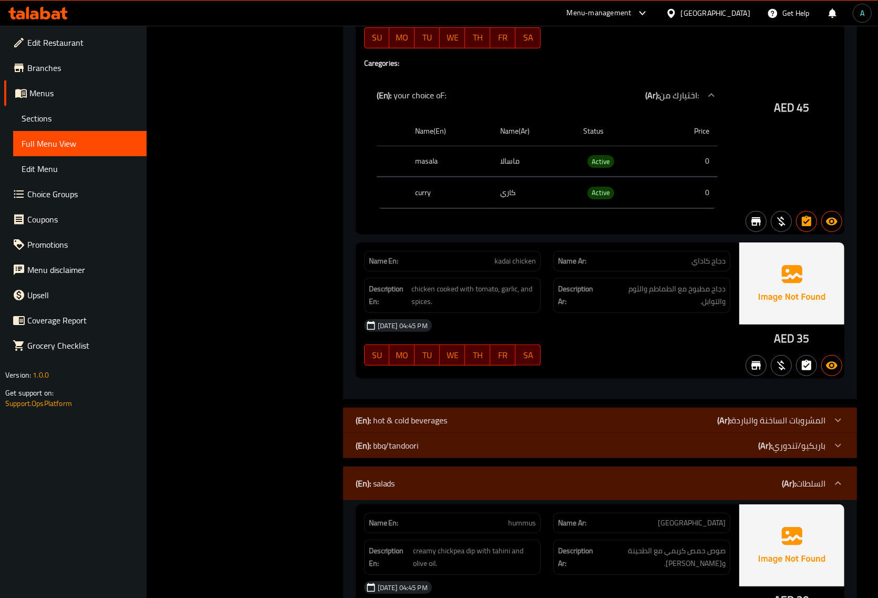
click at [513, 267] on span "kadai chicken" at bounding box center [516, 260] width 42 height 11
copy span "kadai chicken"
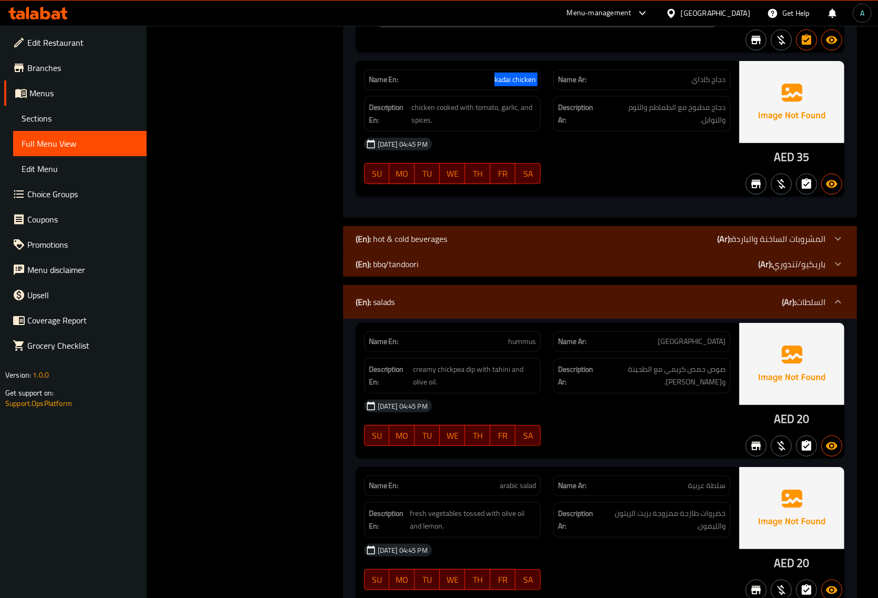
scroll to position [3942, 0]
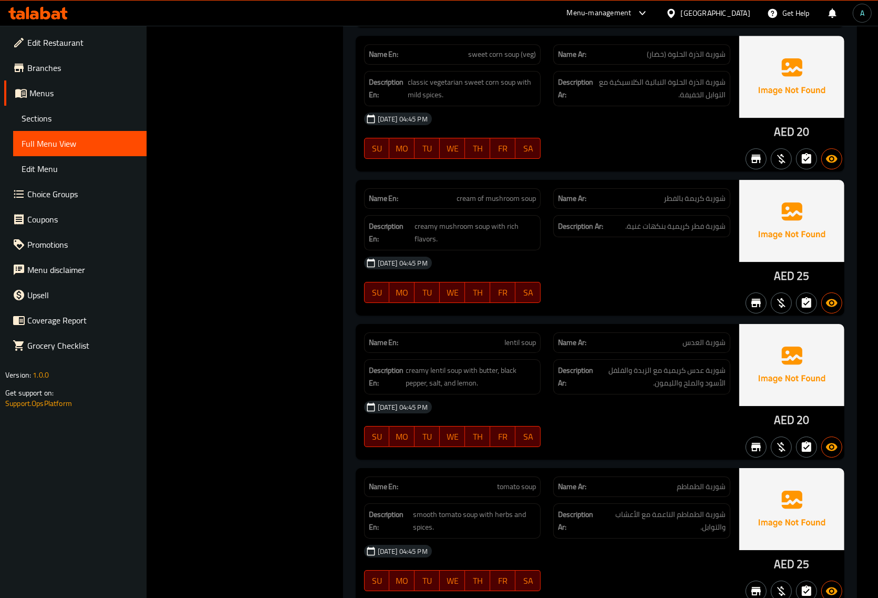
scroll to position [6599, 0]
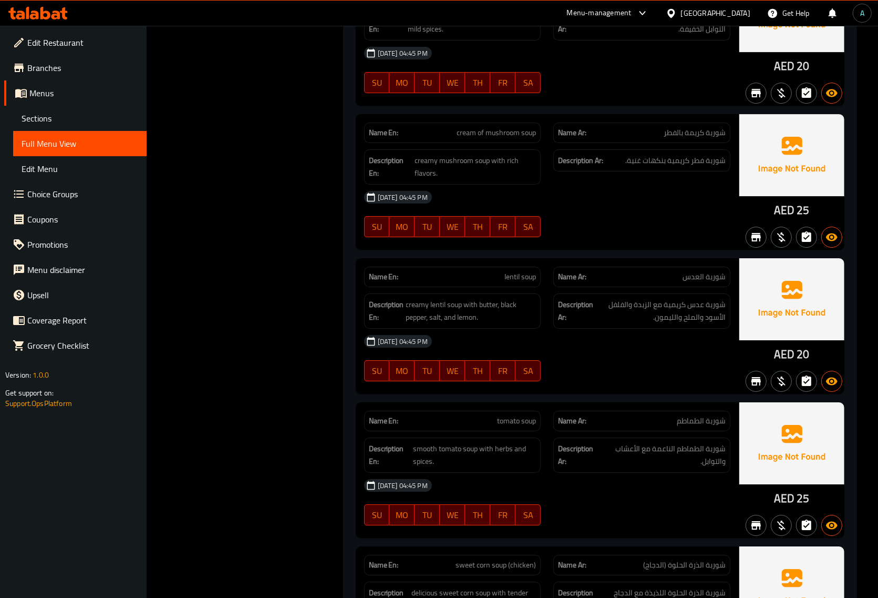
click at [522, 274] on span "lentil soup" at bounding box center [521, 276] width 32 height 11
copy span "lentil soup"
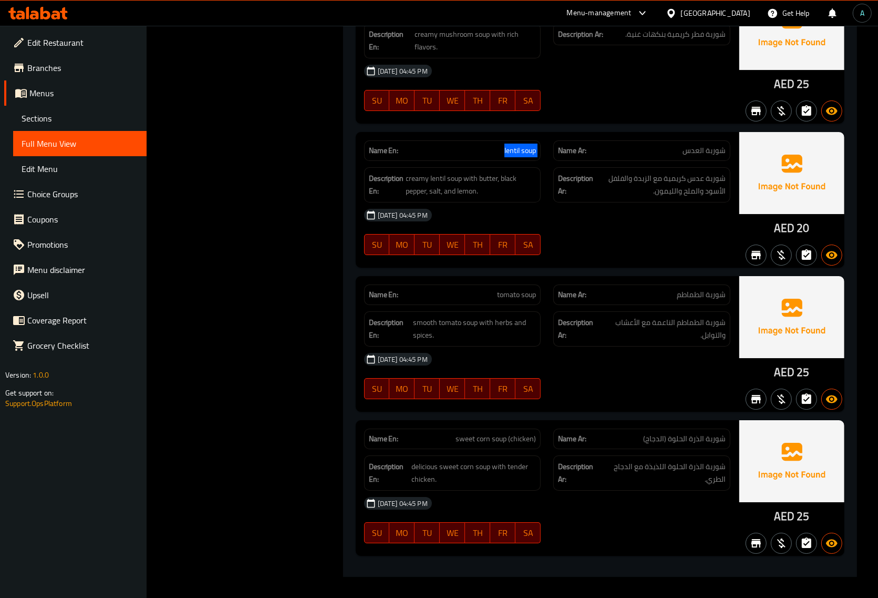
scroll to position [6730, 0]
click at [622, 424] on div "Name Ar: شوربة الذرة الحلوة (الدجاج)" at bounding box center [642, 438] width 190 height 33
